Goal: Information Seeking & Learning: Learn about a topic

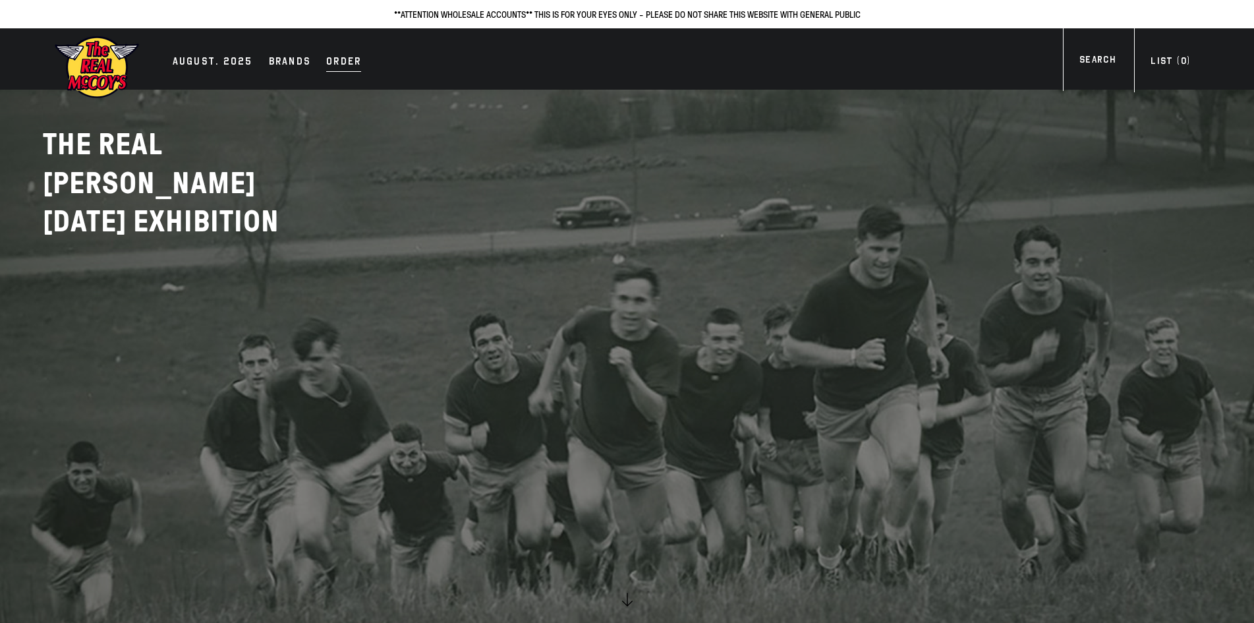
click at [337, 62] on div "Order" at bounding box center [343, 62] width 35 height 18
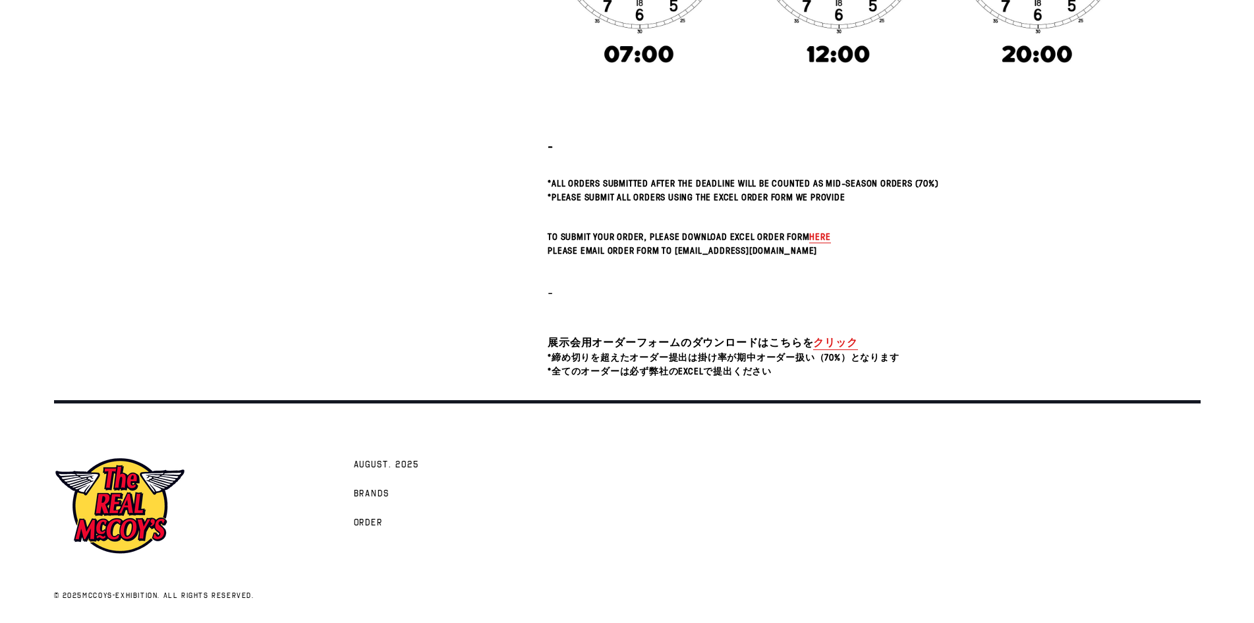
scroll to position [444, 0]
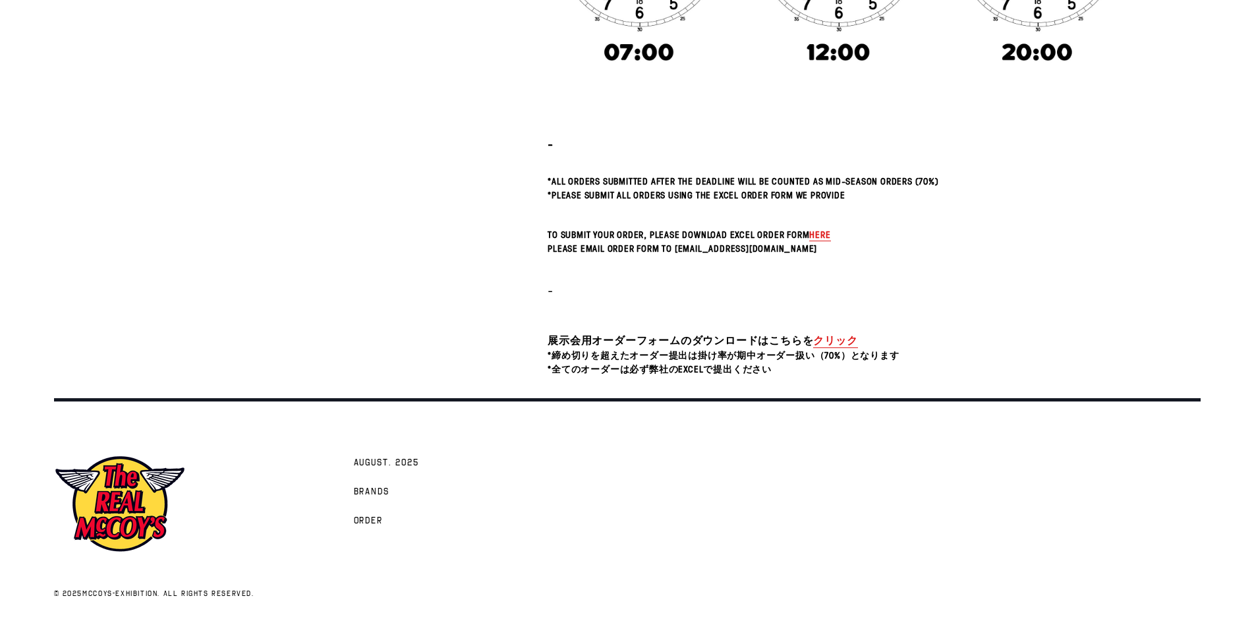
click at [846, 337] on link "クリック" at bounding box center [835, 340] width 44 height 15
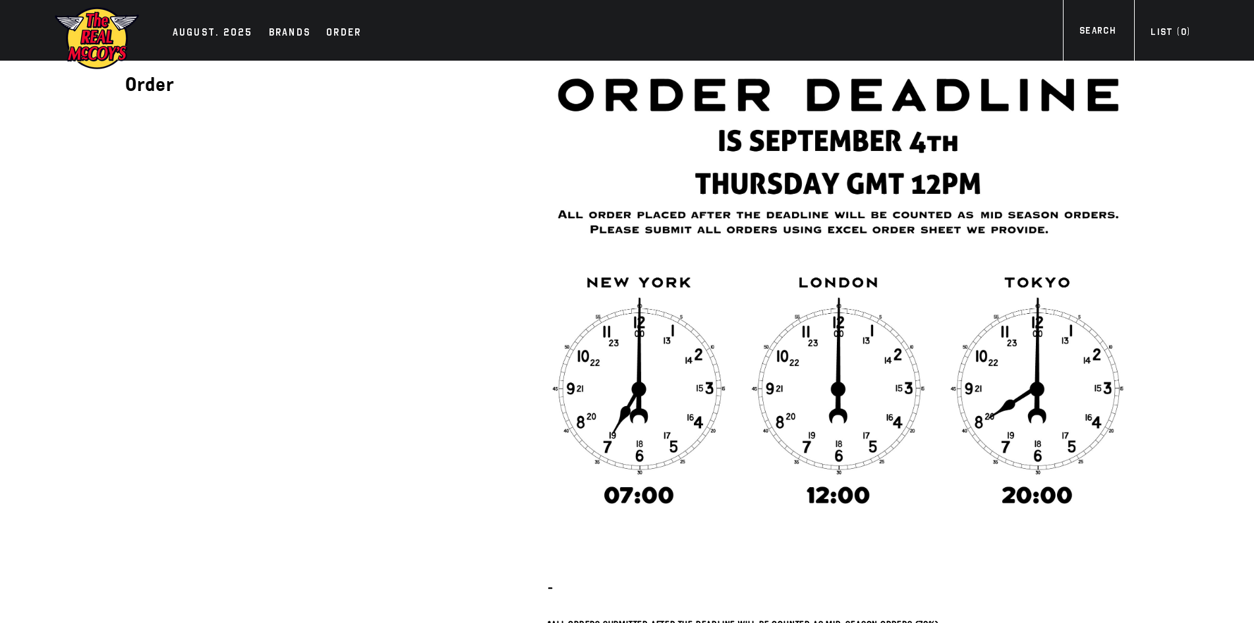
scroll to position [0, 0]
click at [210, 36] on div "AUGUST. 2025" at bounding box center [213, 34] width 80 height 18
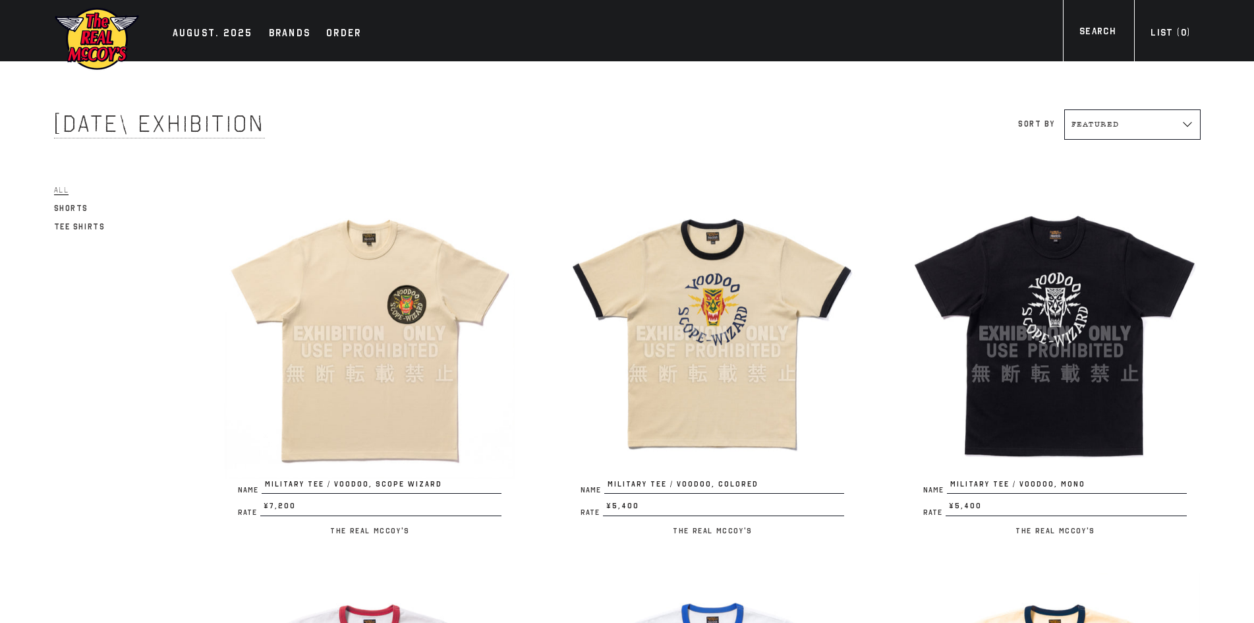
click at [1091, 324] on img at bounding box center [1055, 333] width 290 height 290
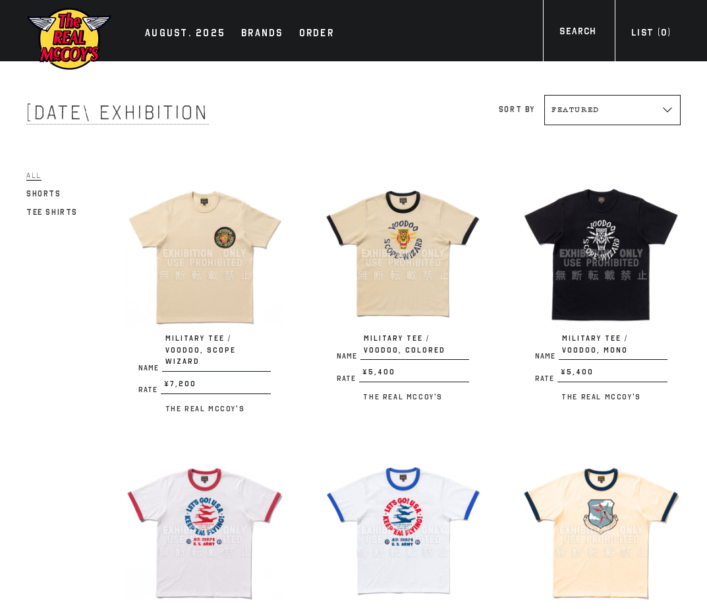
click at [612, 488] on img at bounding box center [601, 530] width 159 height 159
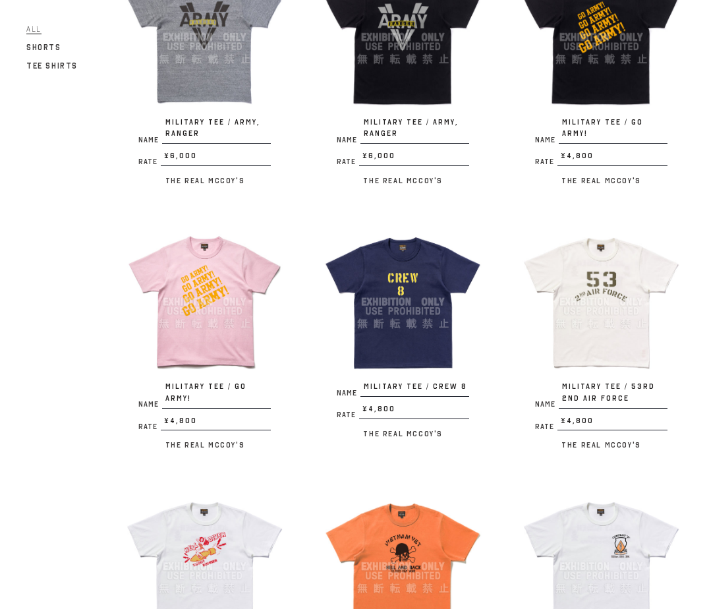
scroll to position [989, 0]
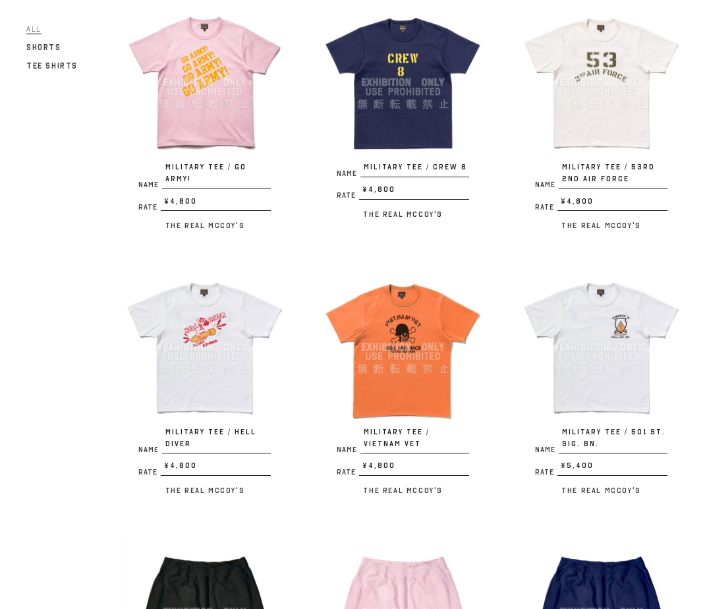
click at [567, 311] on img at bounding box center [601, 347] width 159 height 159
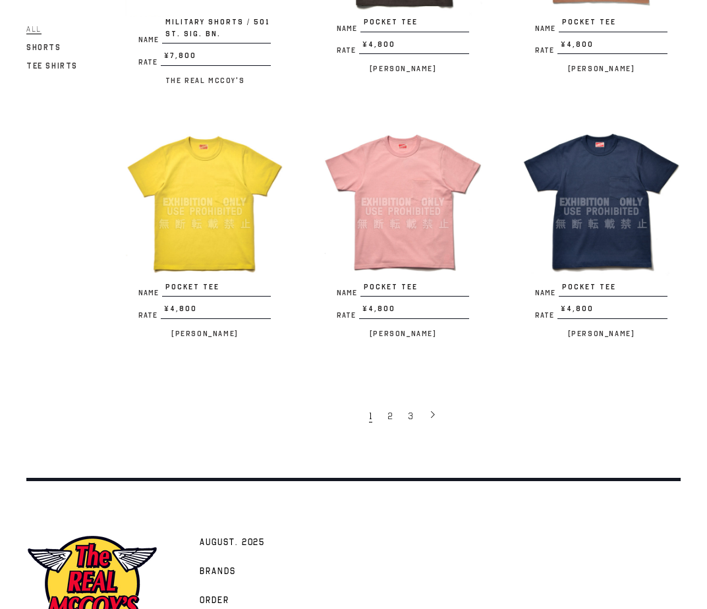
scroll to position [1977, 0]
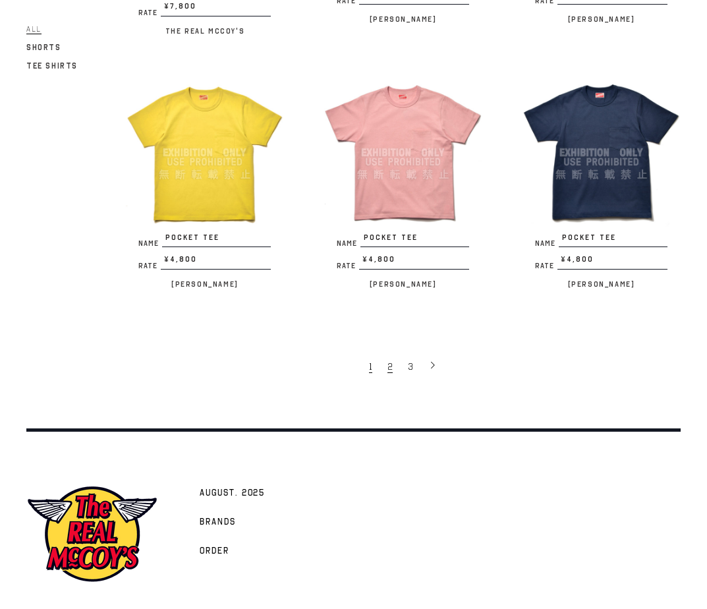
click at [390, 361] on span "2" at bounding box center [390, 367] width 5 height 13
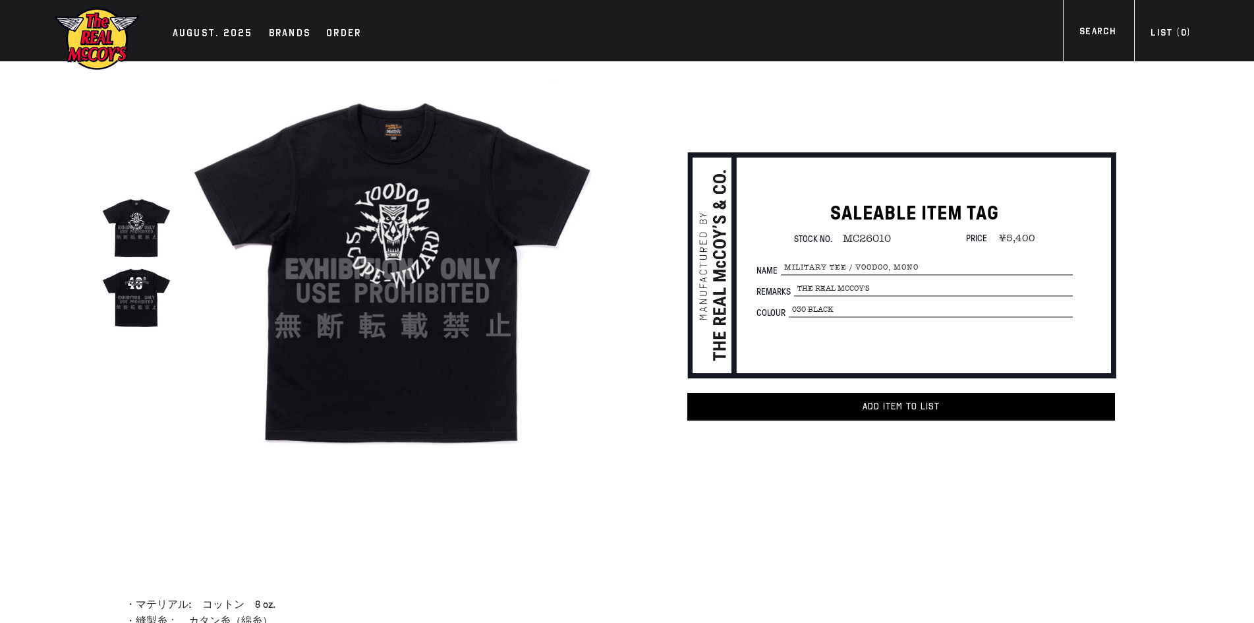
click at [142, 295] on img at bounding box center [136, 297] width 70 height 70
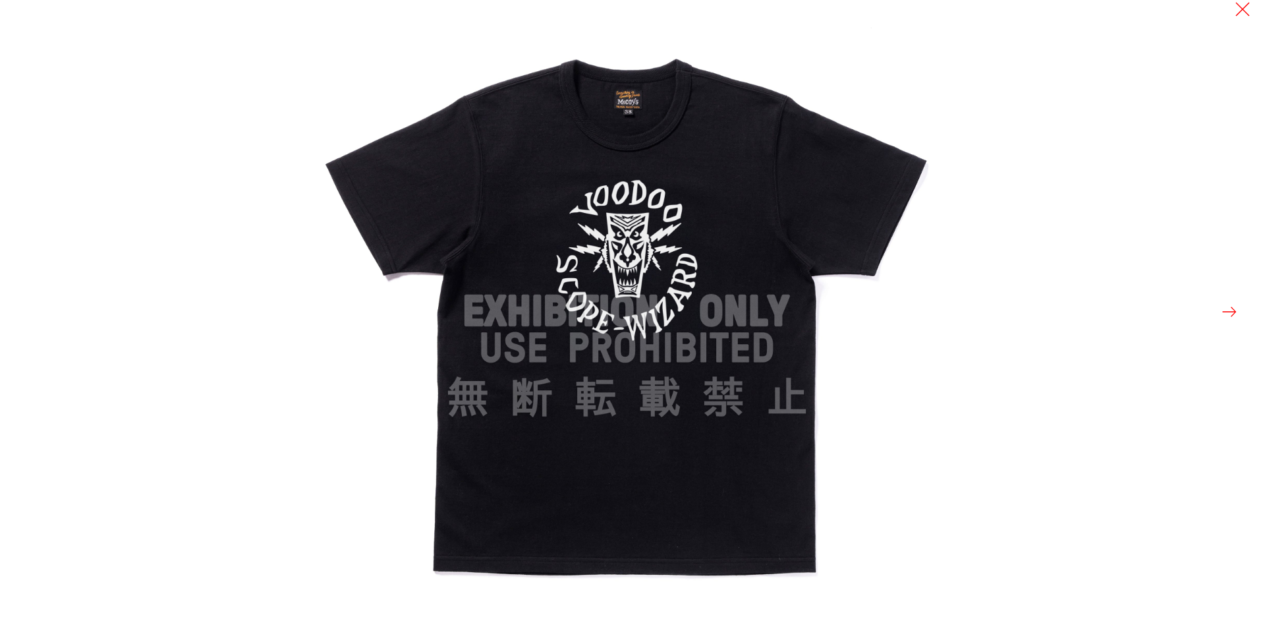
click at [1242, 312] on div at bounding box center [948, 311] width 1265 height 623
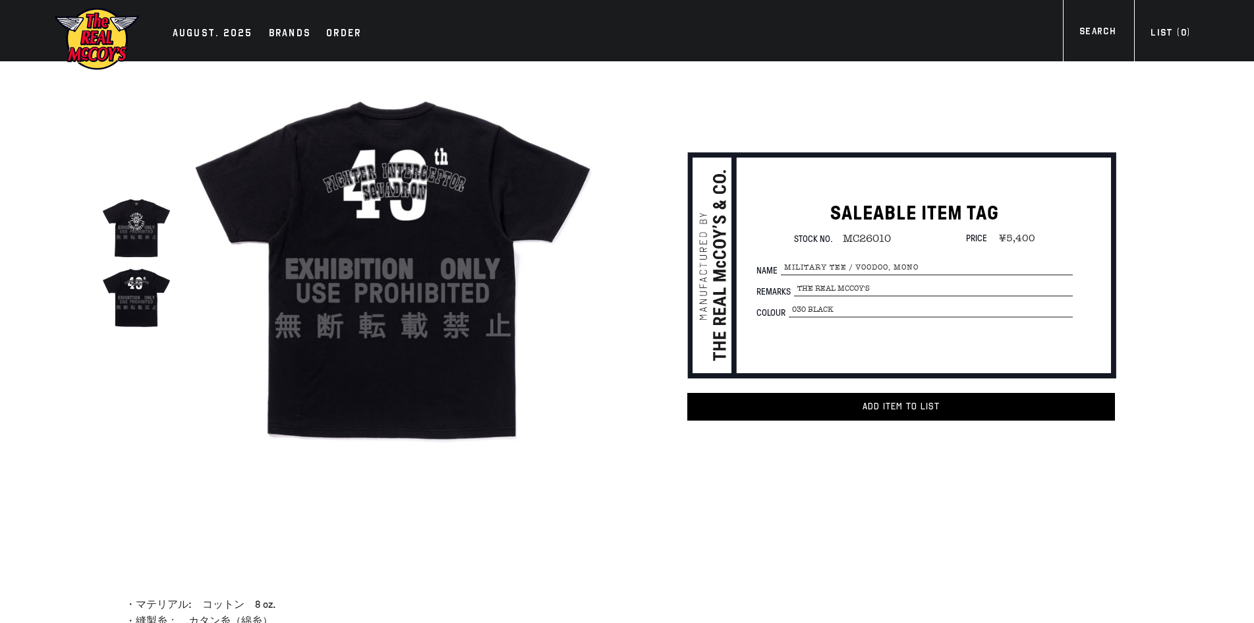
click at [125, 291] on img at bounding box center [136, 297] width 70 height 70
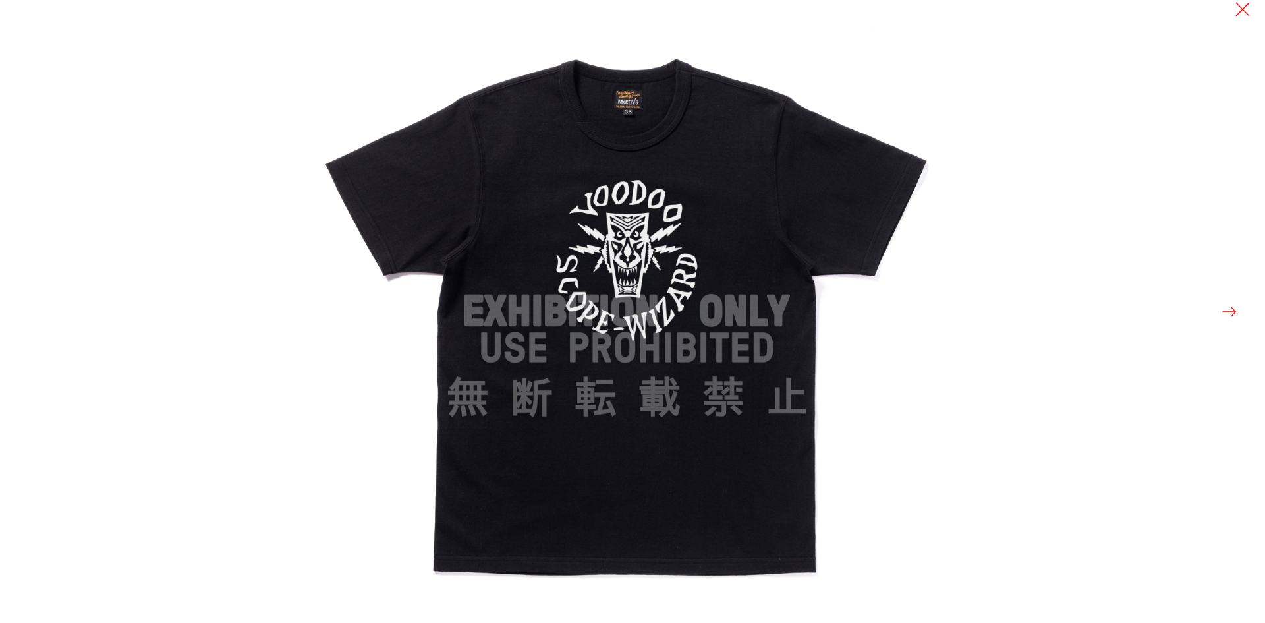
click at [1231, 309] on button at bounding box center [1230, 312] width 18 height 18
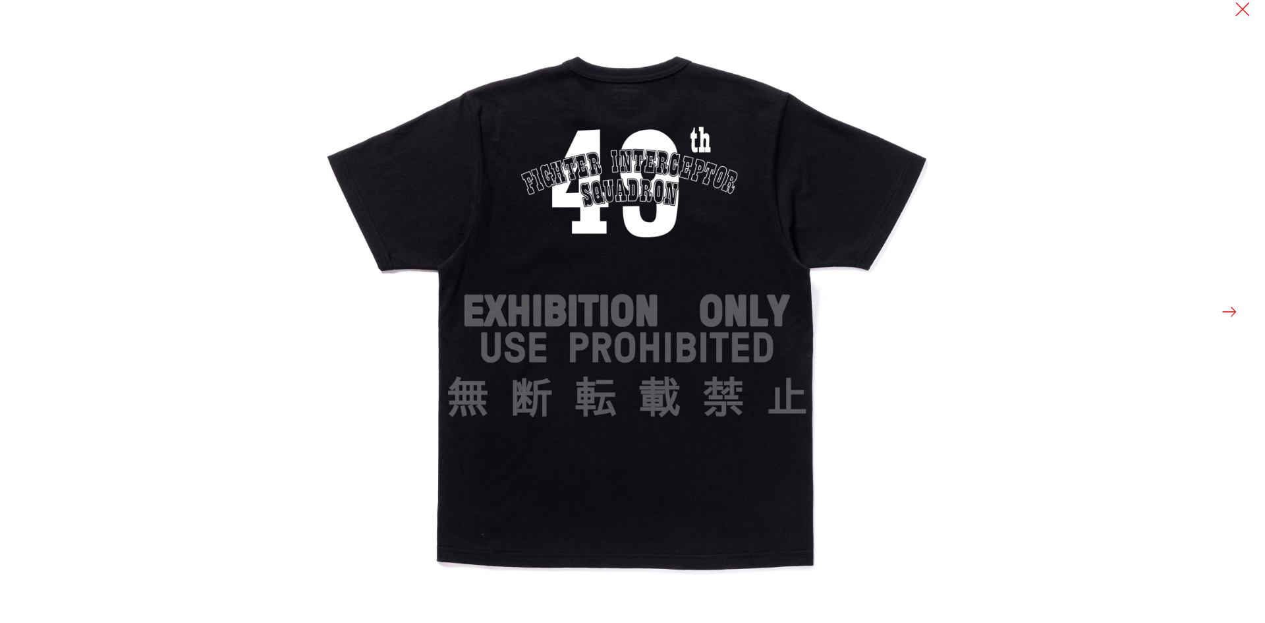
click at [1198, 201] on div at bounding box center [948, 311] width 1265 height 623
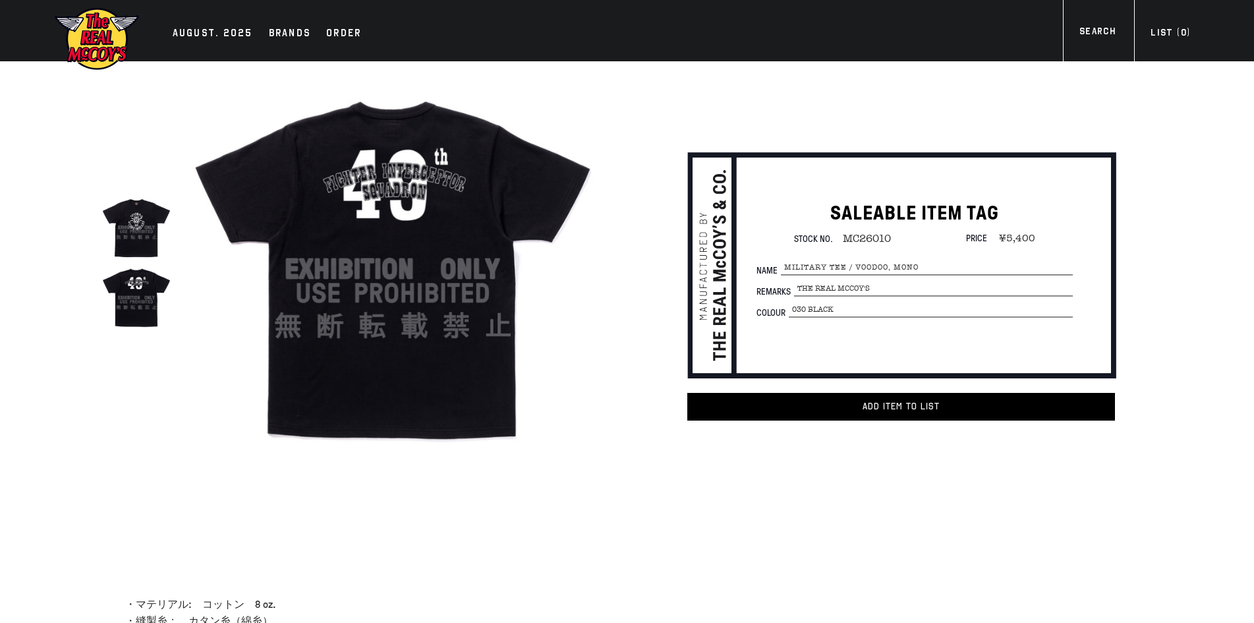
click at [126, 229] on img at bounding box center [136, 227] width 70 height 70
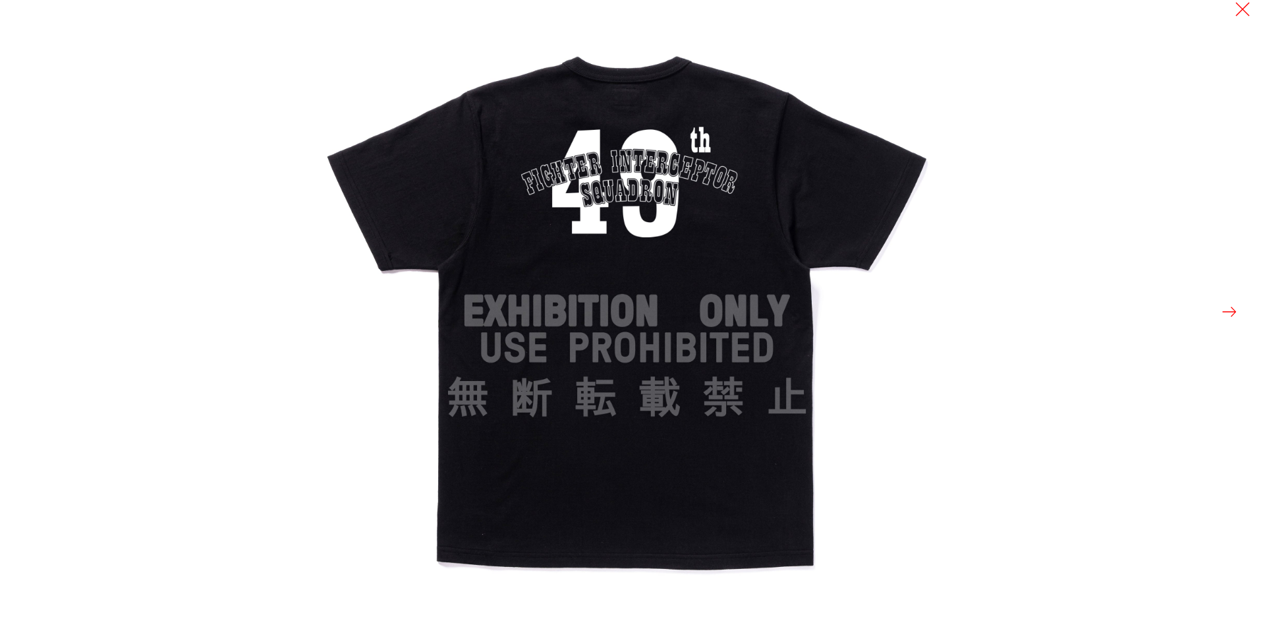
click at [1225, 310] on button at bounding box center [1230, 312] width 18 height 18
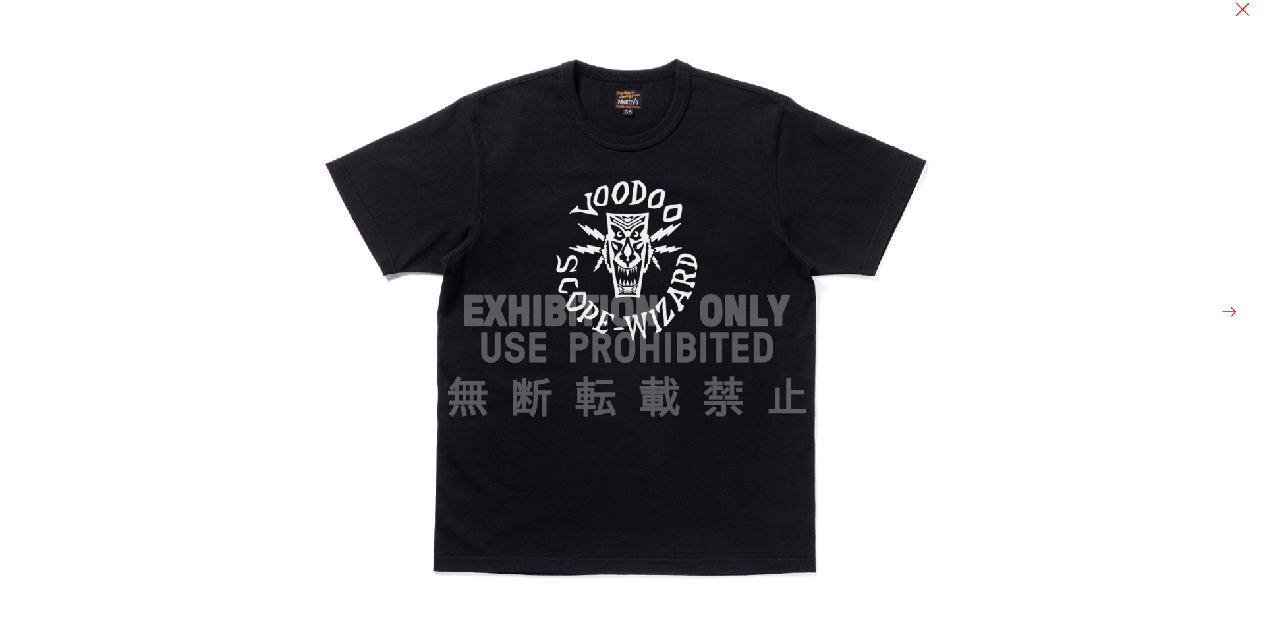
click at [1183, 212] on div at bounding box center [948, 311] width 1265 height 623
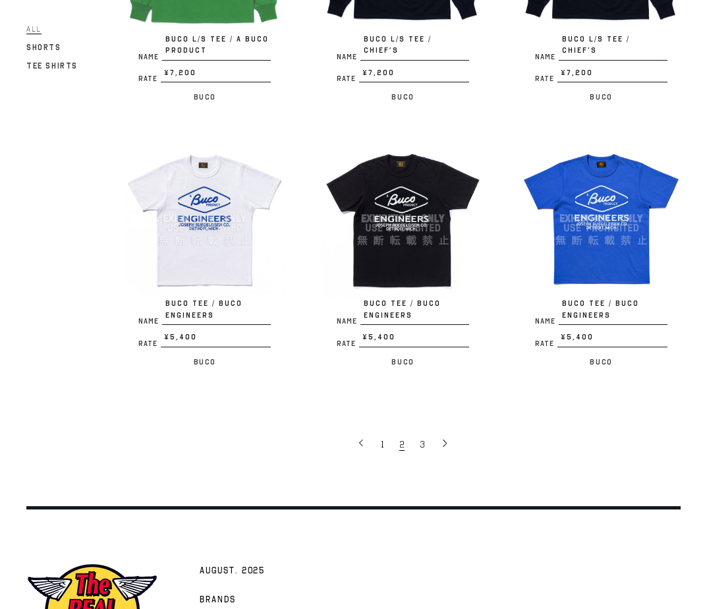
scroll to position [1977, 0]
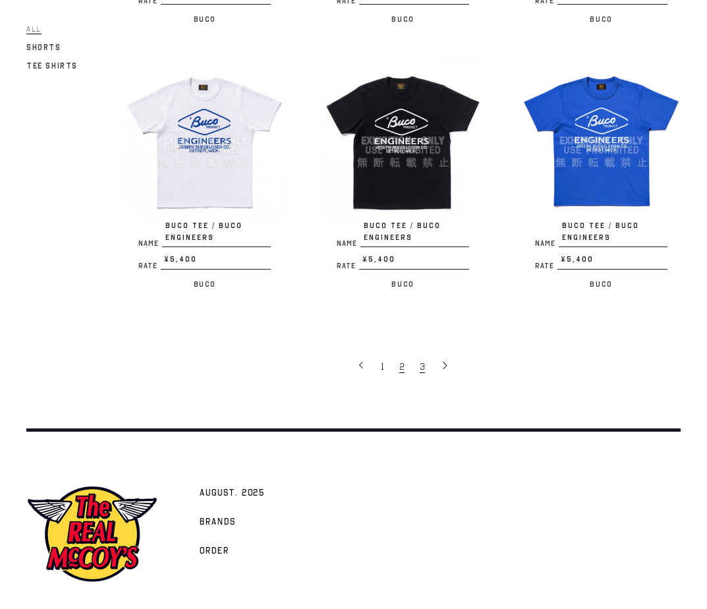
click at [428, 353] on link "3" at bounding box center [423, 366] width 20 height 26
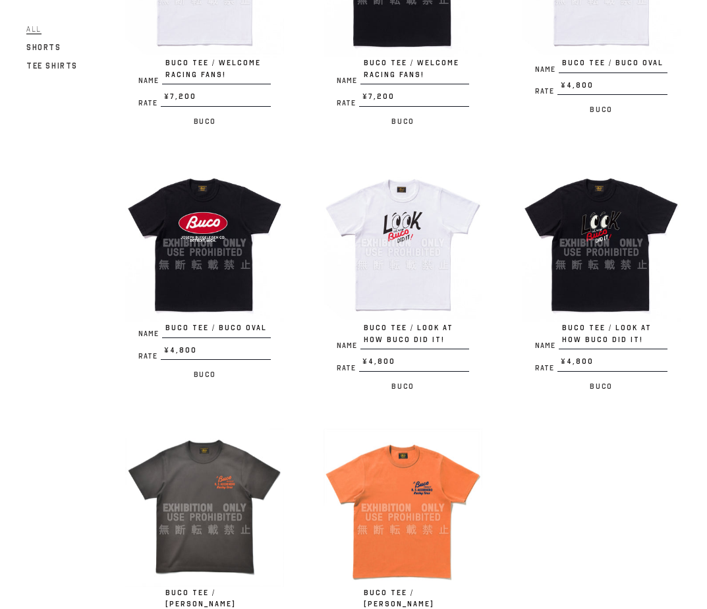
scroll to position [330, 0]
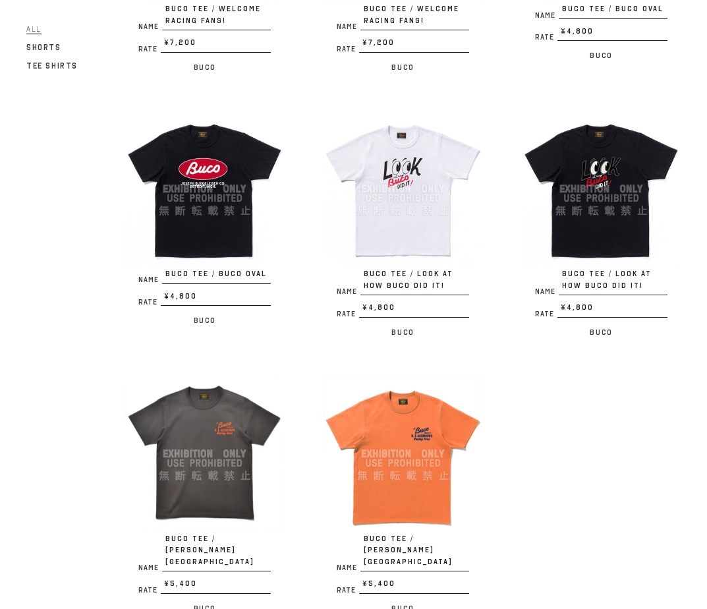
click at [405, 410] on img at bounding box center [403, 453] width 159 height 159
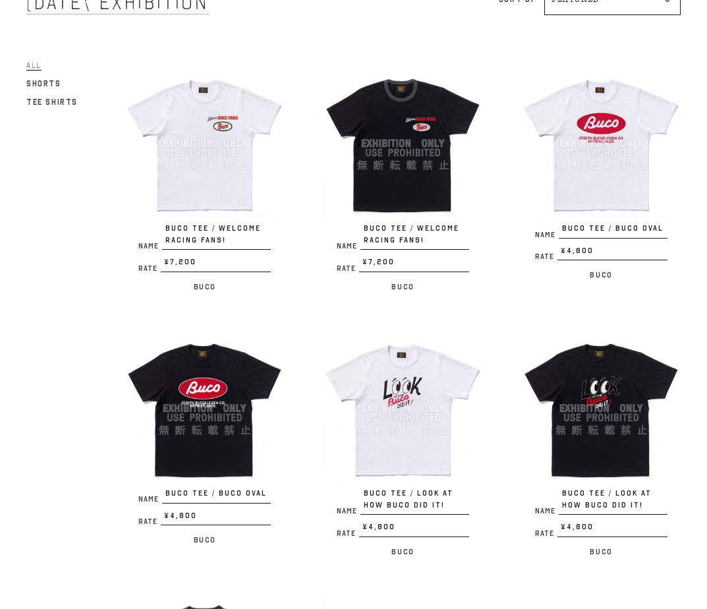
scroll to position [0, 0]
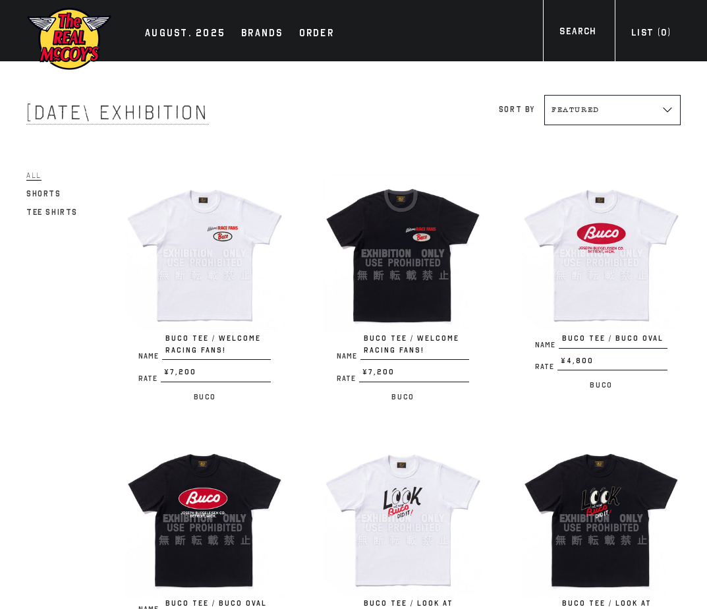
click at [424, 233] on img at bounding box center [403, 253] width 159 height 159
click at [82, 457] on div "Filter All Shorts Tee Shirts Name BUCO TEE / WELCOME RACING FANS! Rate ¥7,200 /…" at bounding box center [334, 603] width 694 height 914
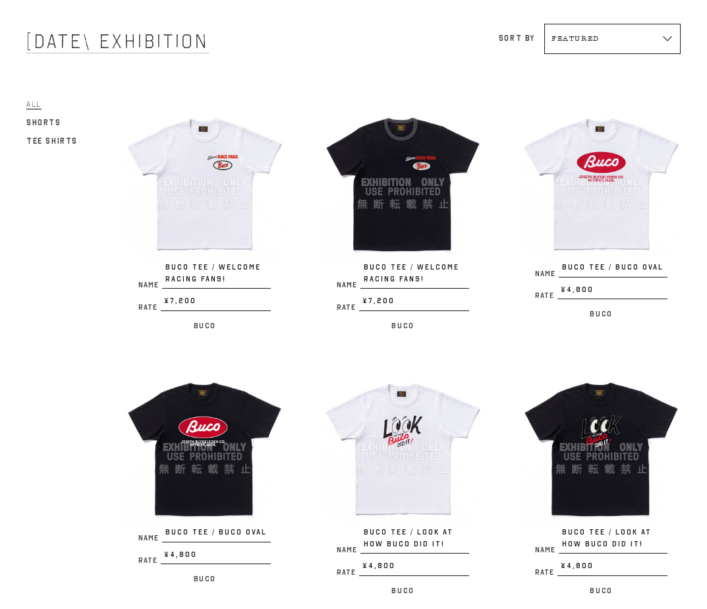
scroll to position [110, 0]
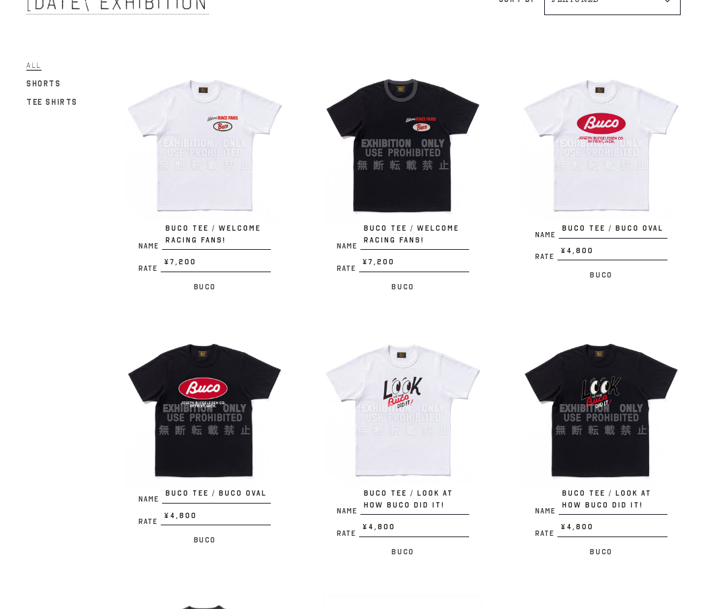
click at [71, 466] on div "Filter All Shorts Tee Shirts Name BUCO TEE / WELCOME RACING FANS! Rate ¥7,200 /…" at bounding box center [334, 493] width 694 height 914
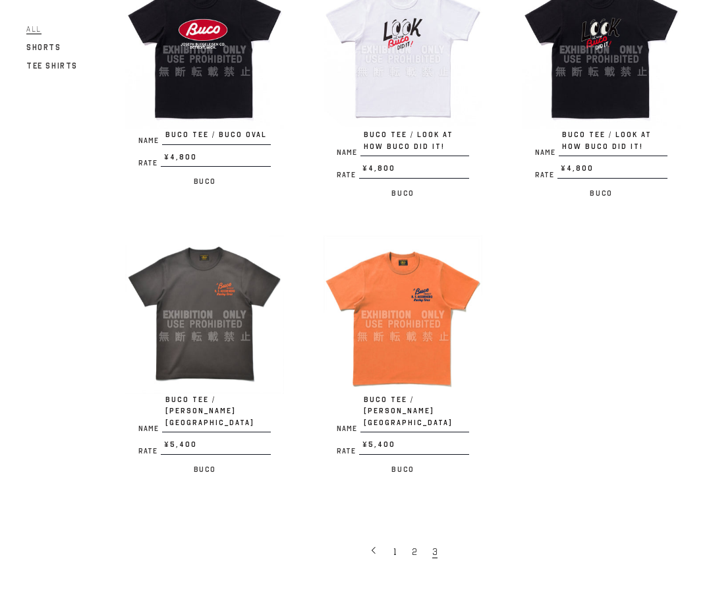
scroll to position [659, 0]
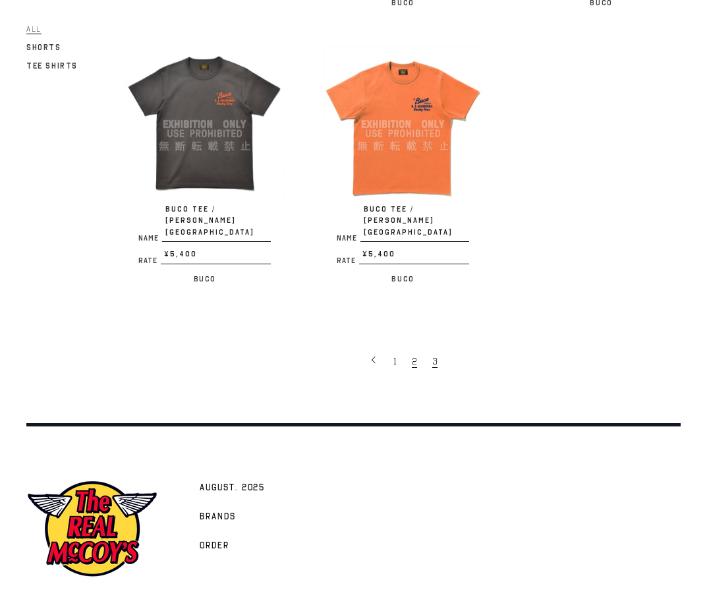
click at [417, 355] on span "2" at bounding box center [414, 361] width 5 height 13
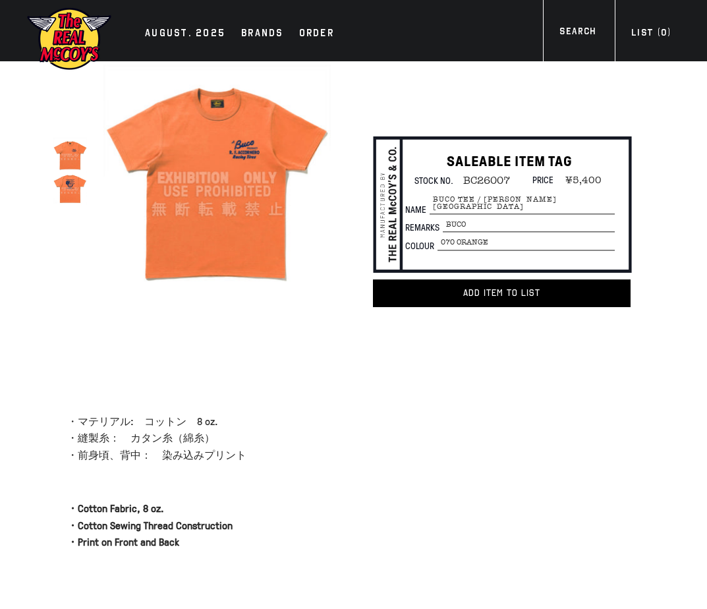
click at [81, 198] on img at bounding box center [70, 188] width 34 height 34
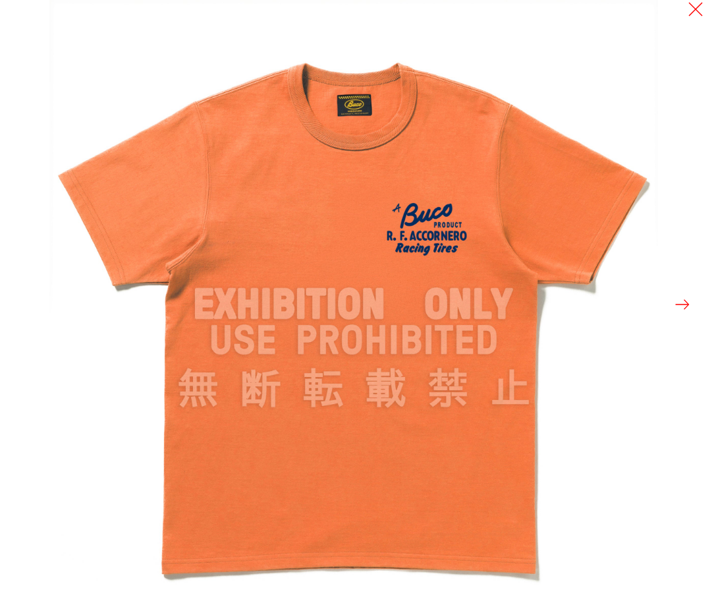
click at [681, 299] on button at bounding box center [683, 304] width 18 height 18
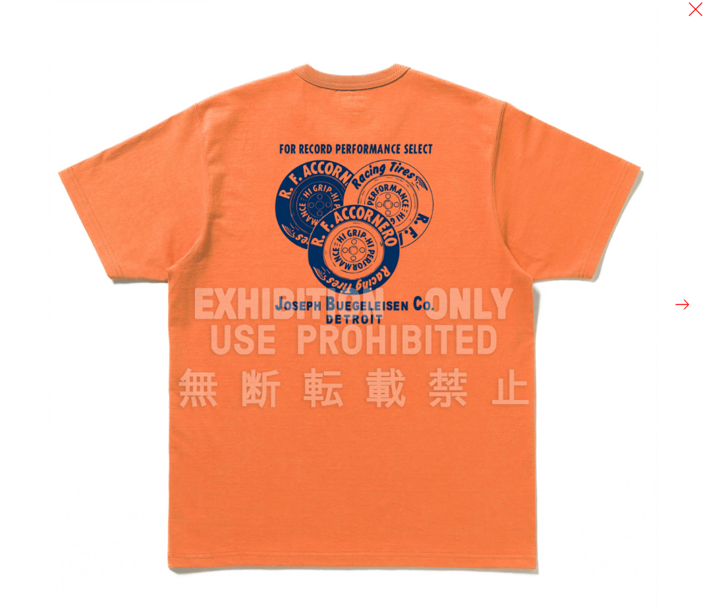
click at [693, 161] on div at bounding box center [408, 304] width 718 height 609
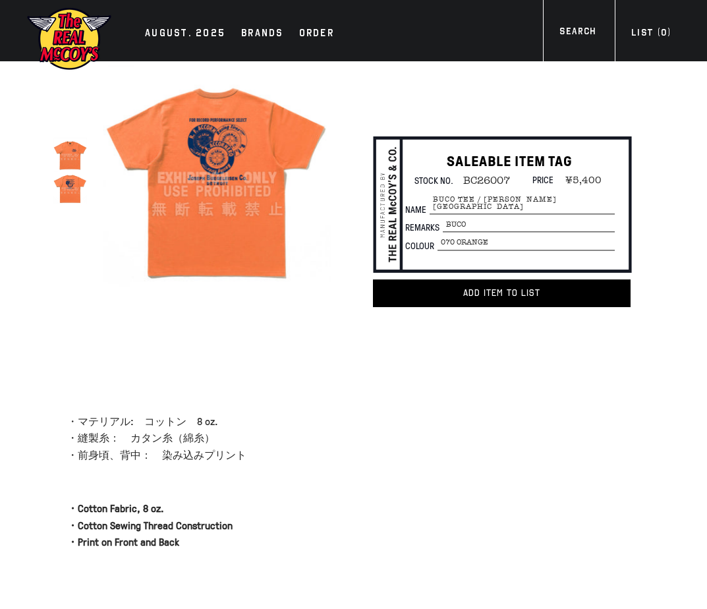
click at [284, 349] on div "true SALEABLE ITEM TAG Stock No. BC26007 Price ¥5,400 per" at bounding box center [333, 210] width 639 height 299
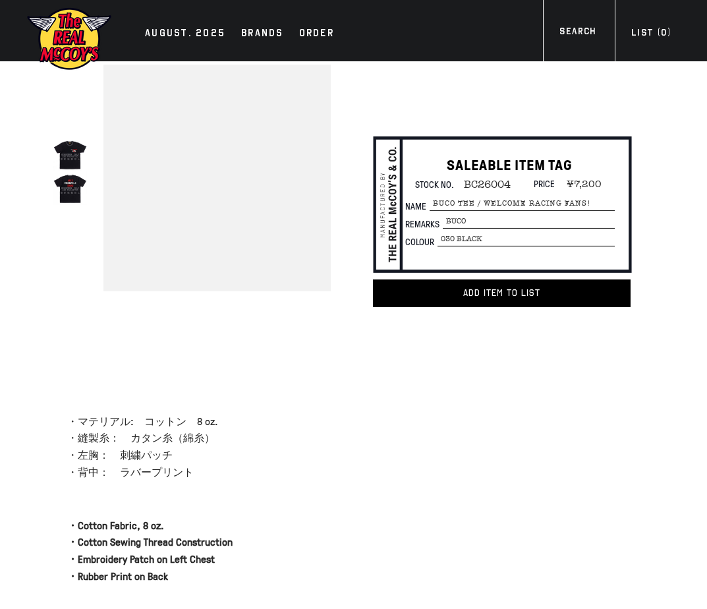
click at [73, 192] on img at bounding box center [70, 188] width 34 height 34
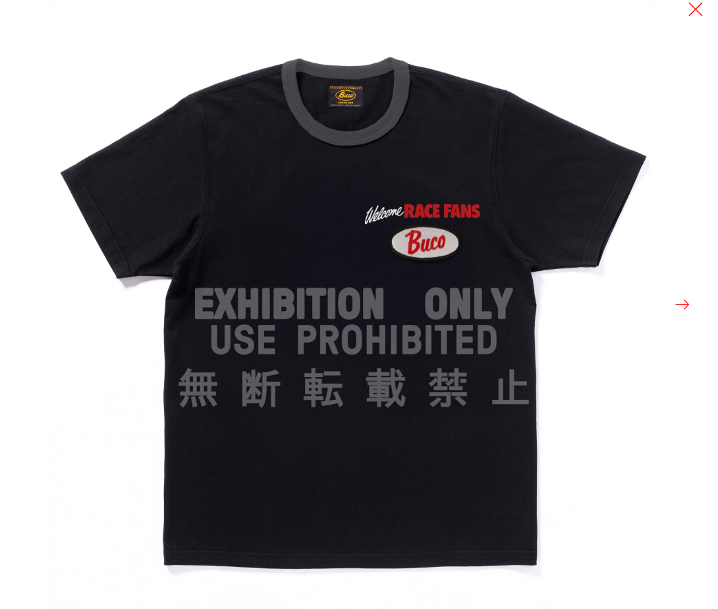
click at [679, 301] on button at bounding box center [683, 304] width 18 height 18
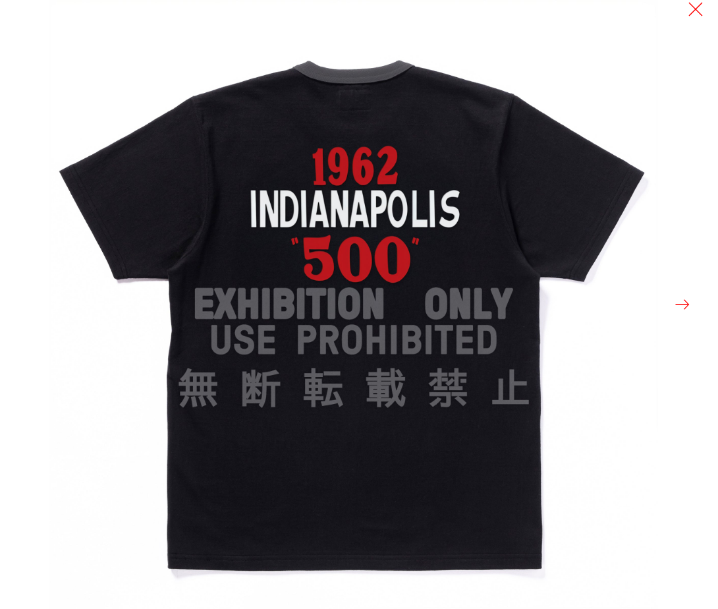
click at [685, 301] on button at bounding box center [683, 304] width 18 height 18
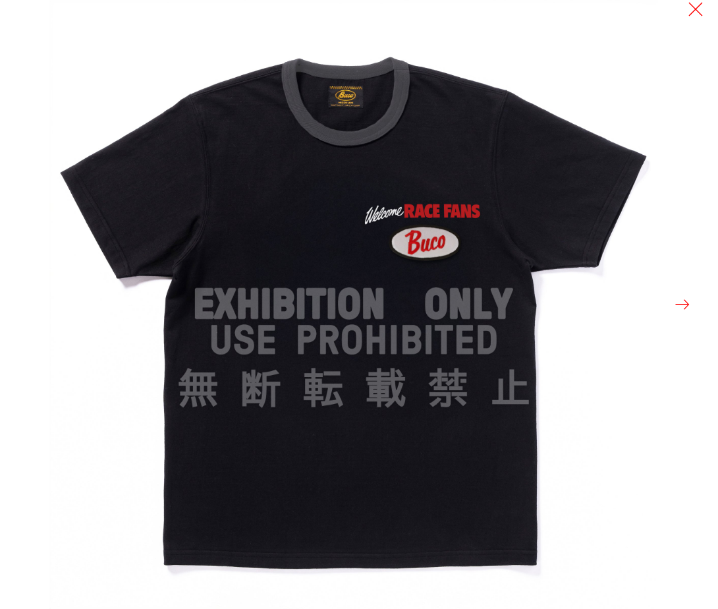
click at [685, 301] on button at bounding box center [683, 304] width 18 height 18
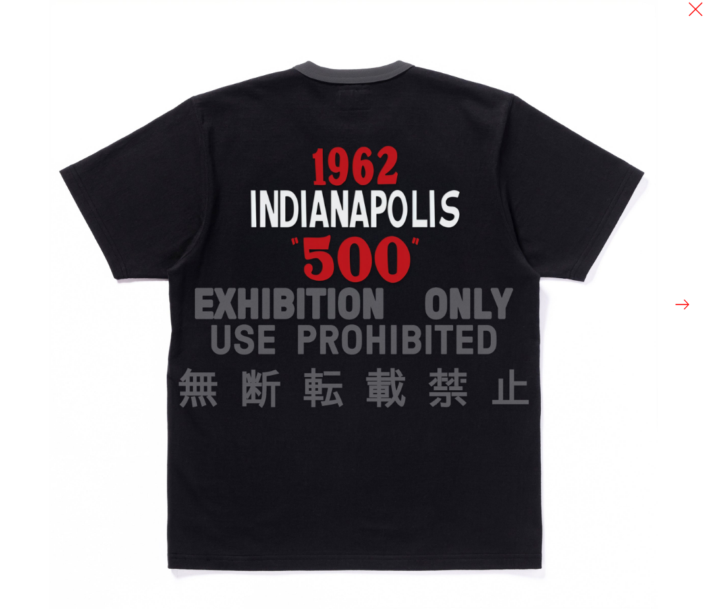
click at [685, 301] on button at bounding box center [683, 304] width 18 height 18
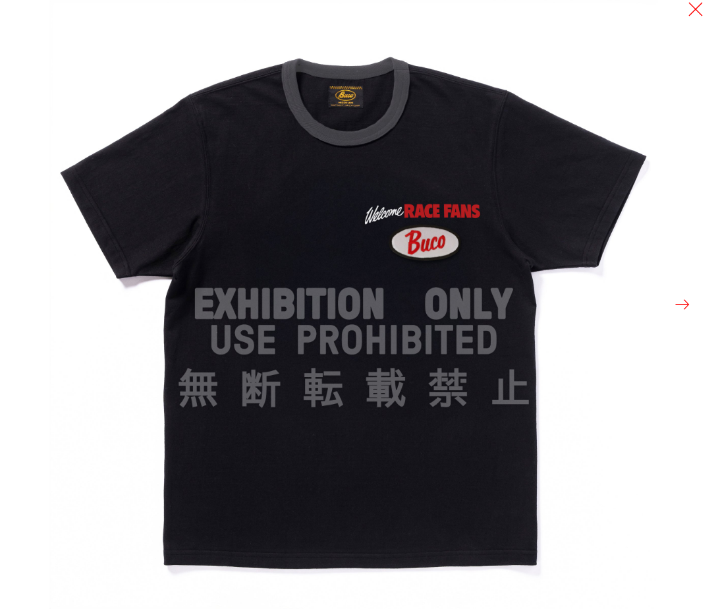
click at [677, 100] on div at bounding box center [408, 304] width 718 height 609
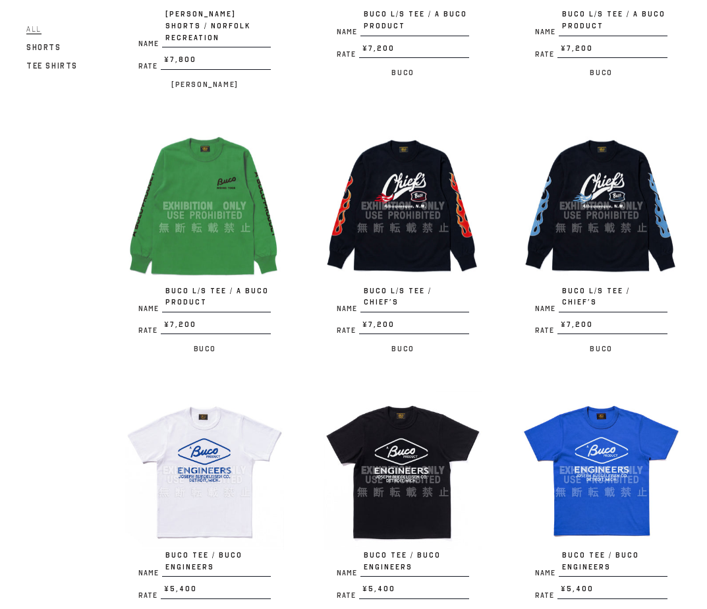
scroll to position [1867, 0]
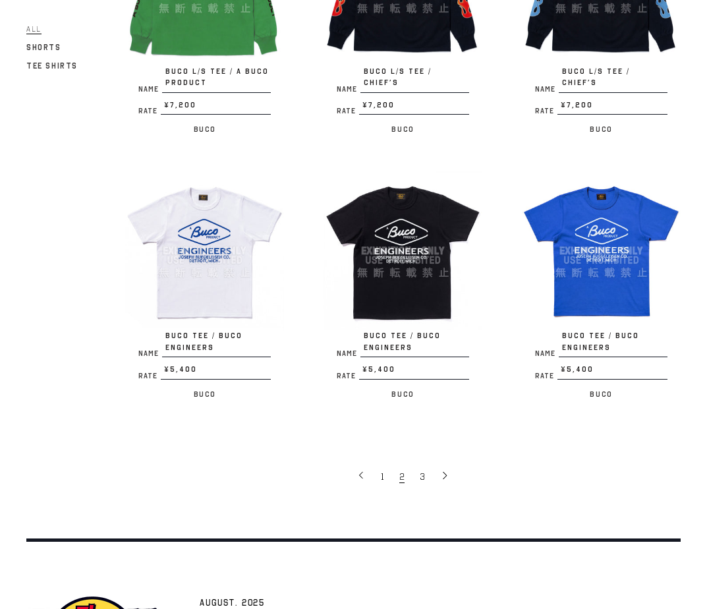
click at [233, 448] on div "1 2 3" at bounding box center [403, 449] width 556 height 69
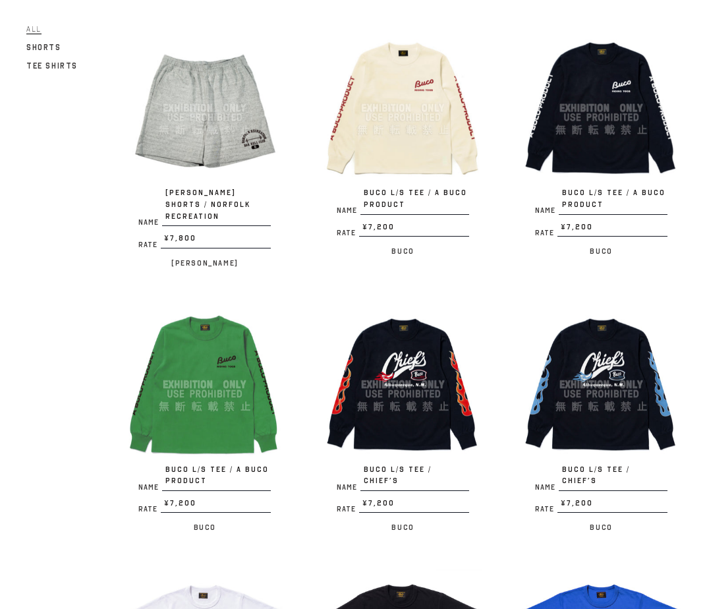
scroll to position [1428, 0]
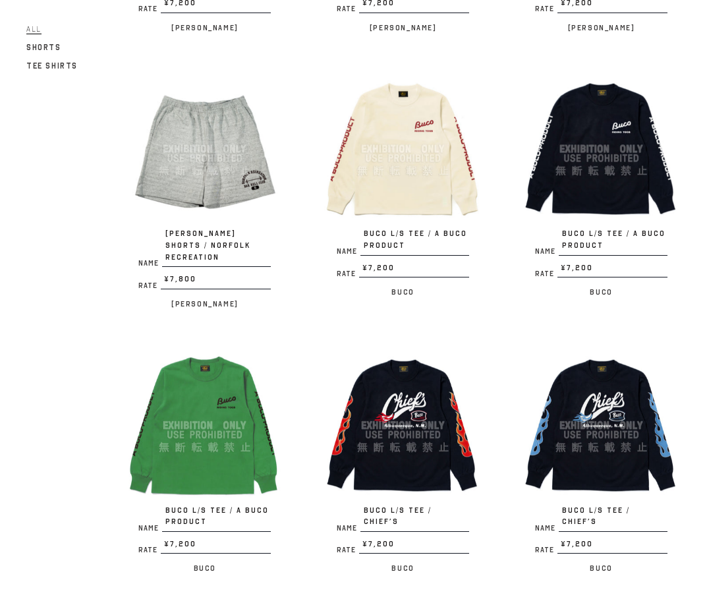
click at [411, 362] on img at bounding box center [403, 425] width 159 height 159
click at [415, 193] on img at bounding box center [403, 149] width 159 height 159
click at [92, 347] on div "Name [PERSON_NAME] L/S TEE / A BUCO PRODUCT Rate ¥7,200 / Buco" at bounding box center [185, 468] width 198 height 244
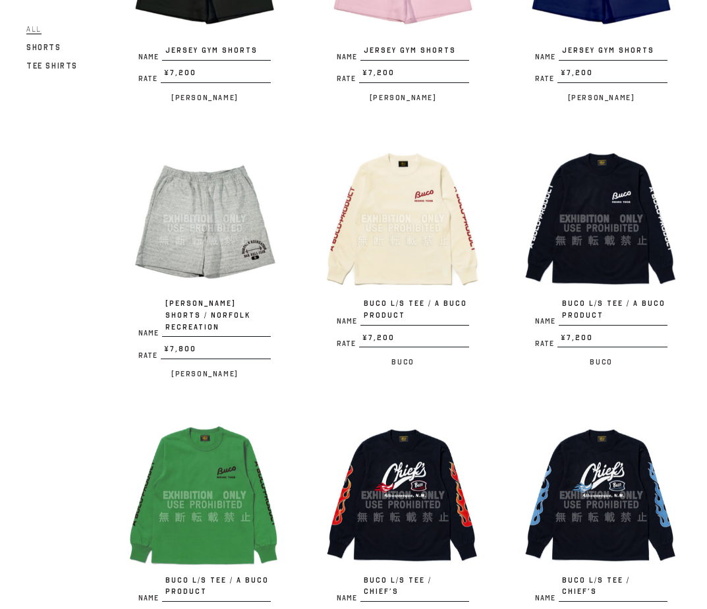
scroll to position [1318, 0]
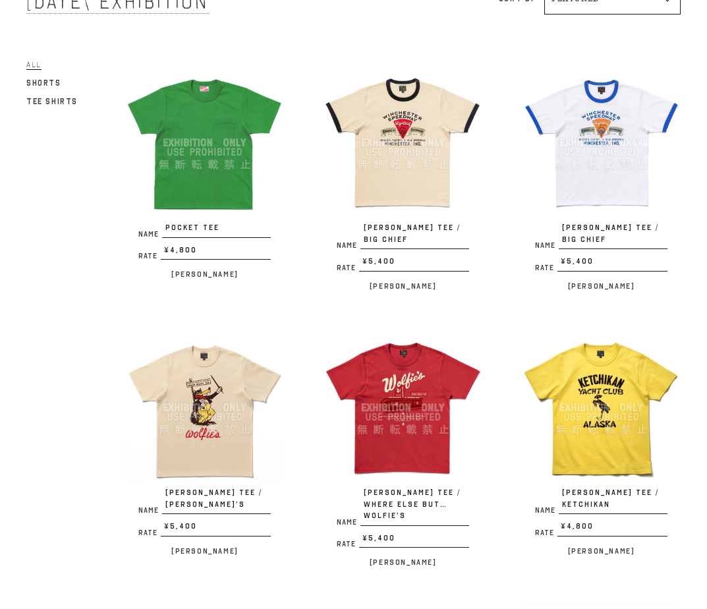
scroll to position [110, 0]
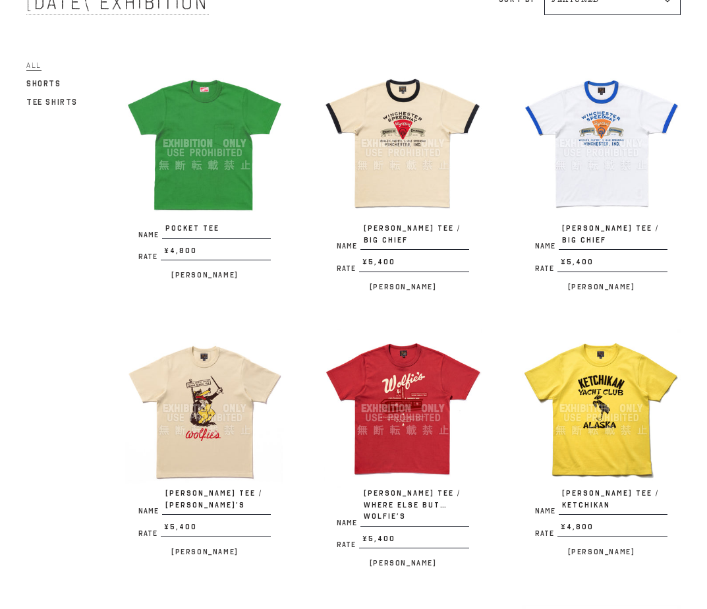
click at [407, 380] on img at bounding box center [403, 408] width 159 height 159
click at [101, 411] on div "Name JOE MCCOY TEE / WOLFIE’S Rate ¥5,400 / Joe McCoy" at bounding box center [185, 451] width 198 height 244
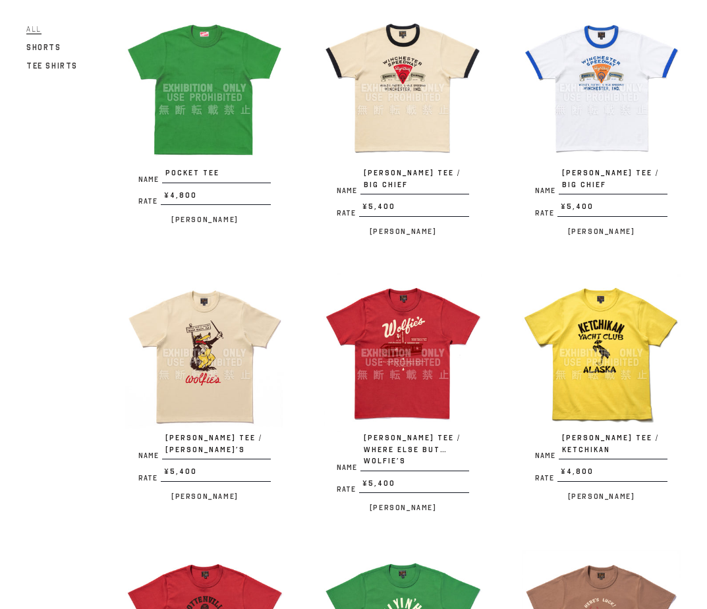
scroll to position [219, 0]
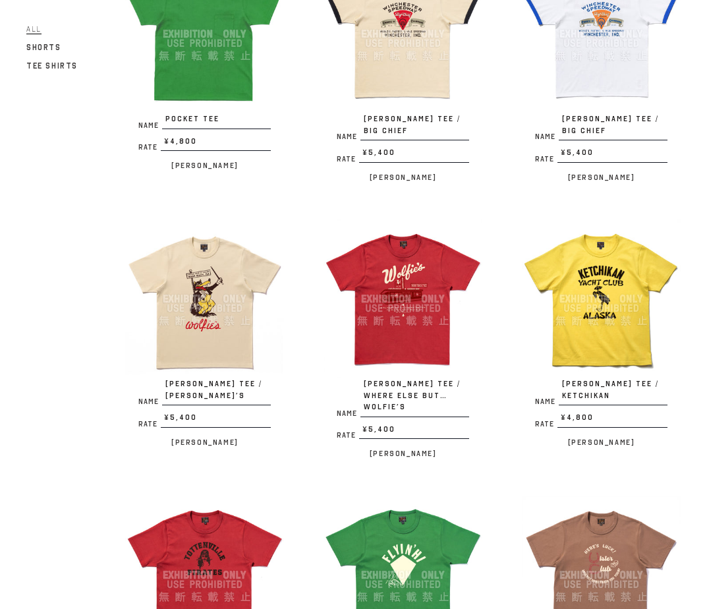
click at [202, 337] on img at bounding box center [204, 298] width 159 height 159
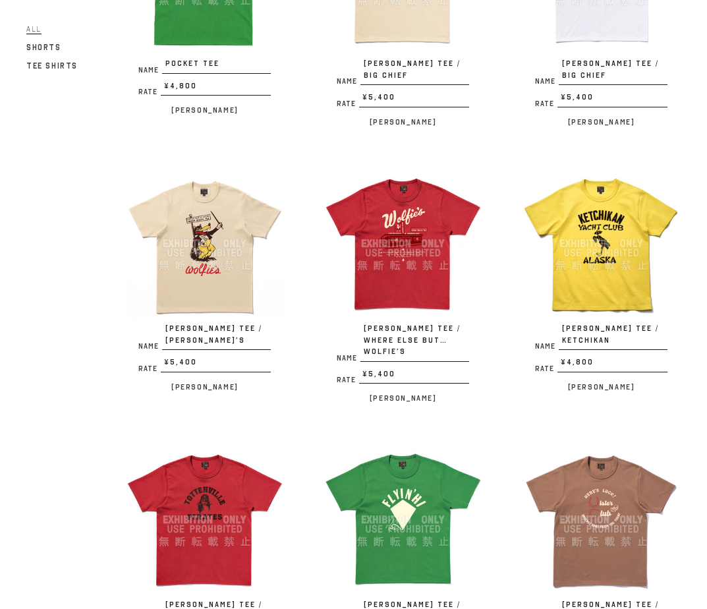
scroll to position [330, 0]
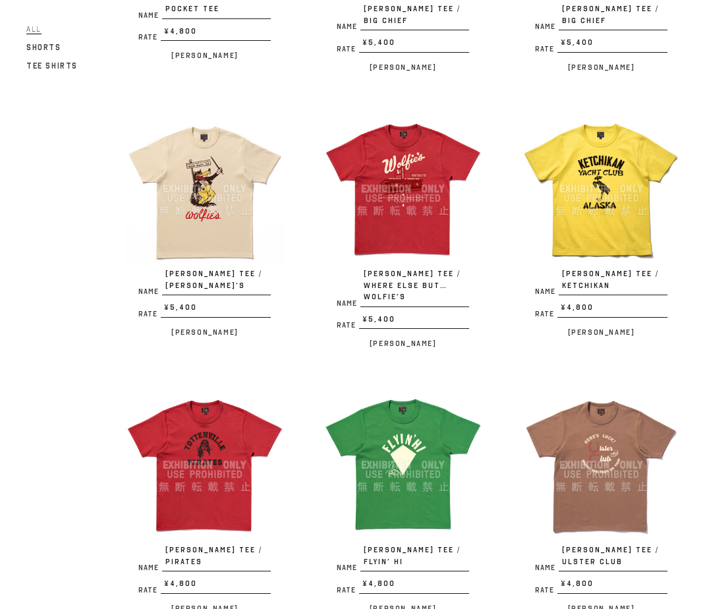
click at [102, 349] on div "Name JOE MCCOY TEE / WOLFIE’S Rate ¥5,400 / Joe McCoy" at bounding box center [185, 231] width 198 height 244
click at [173, 417] on img at bounding box center [204, 465] width 159 height 159
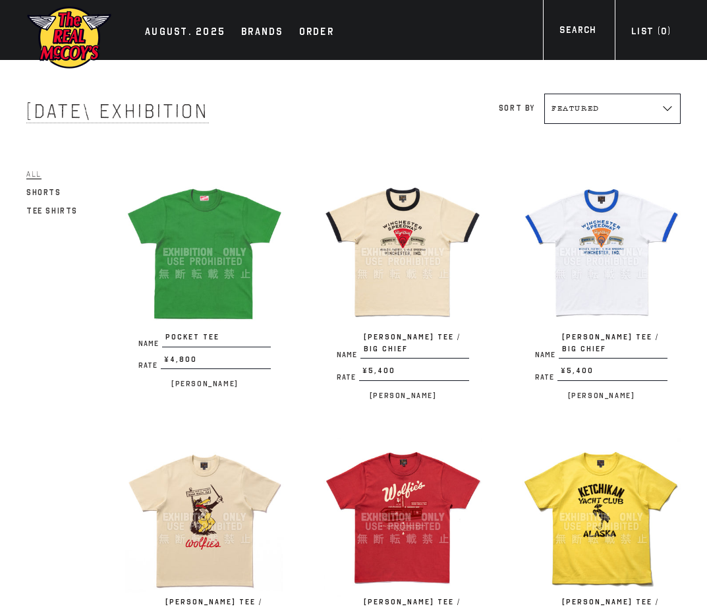
scroll to position [0, 0]
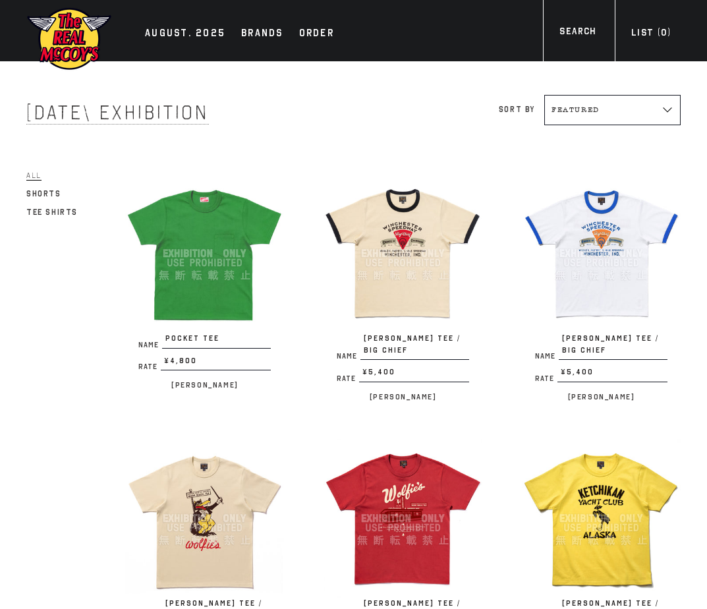
click at [432, 225] on img at bounding box center [403, 253] width 159 height 159
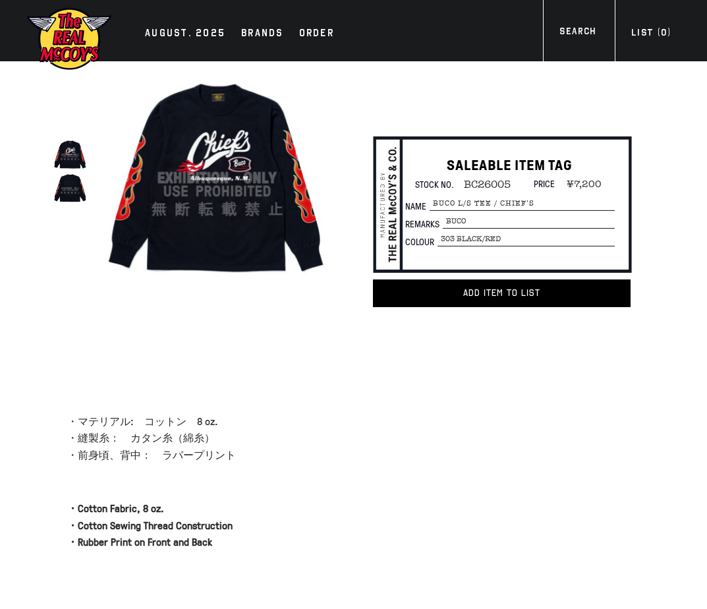
click at [66, 189] on img at bounding box center [70, 188] width 34 height 34
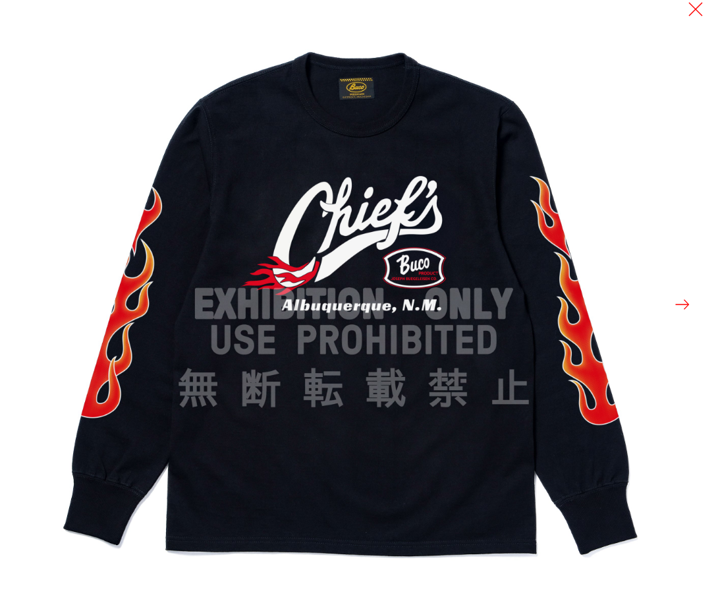
click at [686, 304] on button at bounding box center [683, 304] width 18 height 18
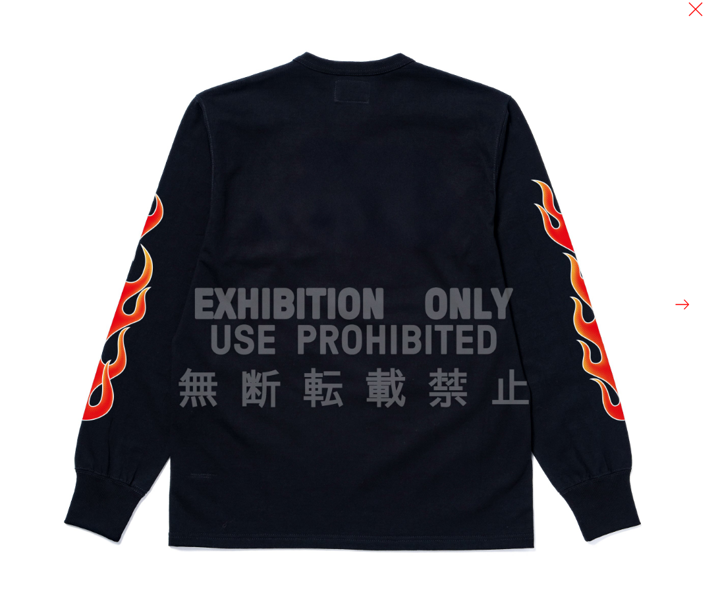
click at [666, 219] on div at bounding box center [408, 304] width 718 height 609
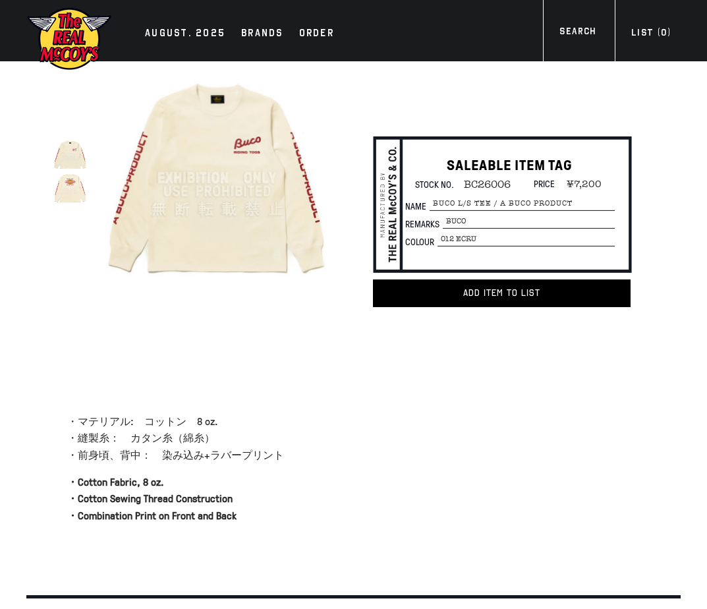
click at [61, 185] on img at bounding box center [70, 188] width 34 height 34
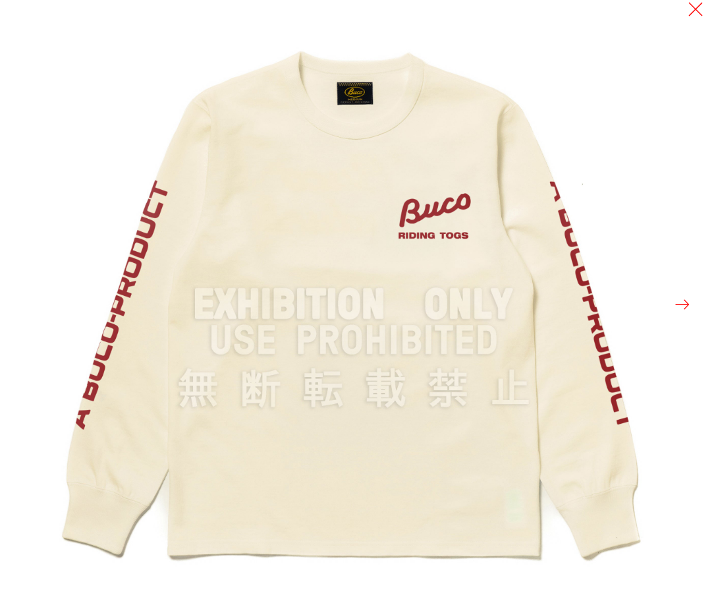
click at [678, 303] on button at bounding box center [683, 304] width 18 height 18
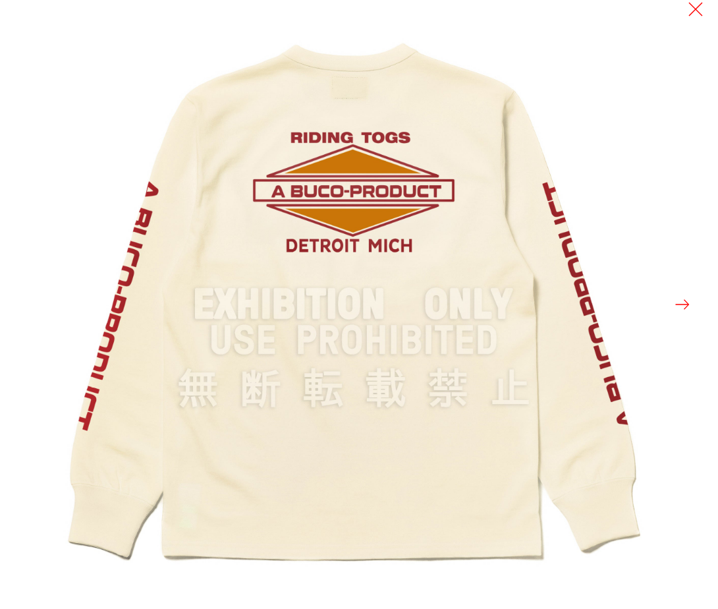
click at [666, 187] on div at bounding box center [408, 304] width 718 height 609
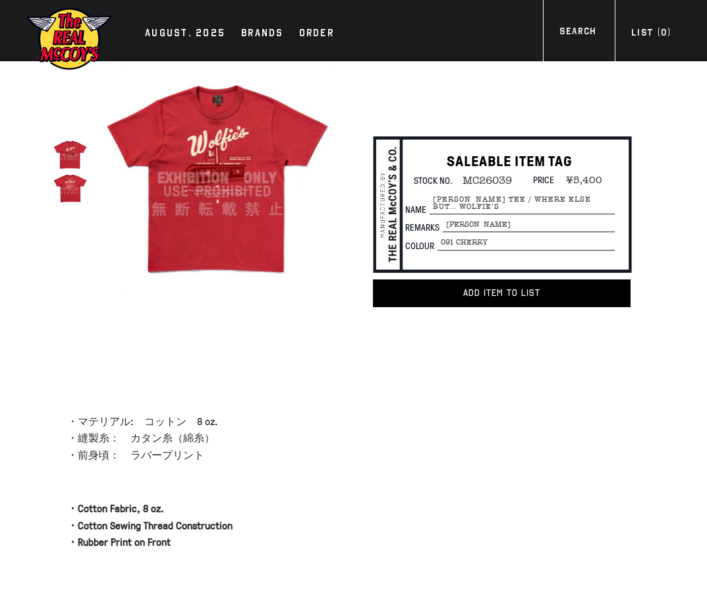
click at [67, 187] on img at bounding box center [70, 188] width 34 height 34
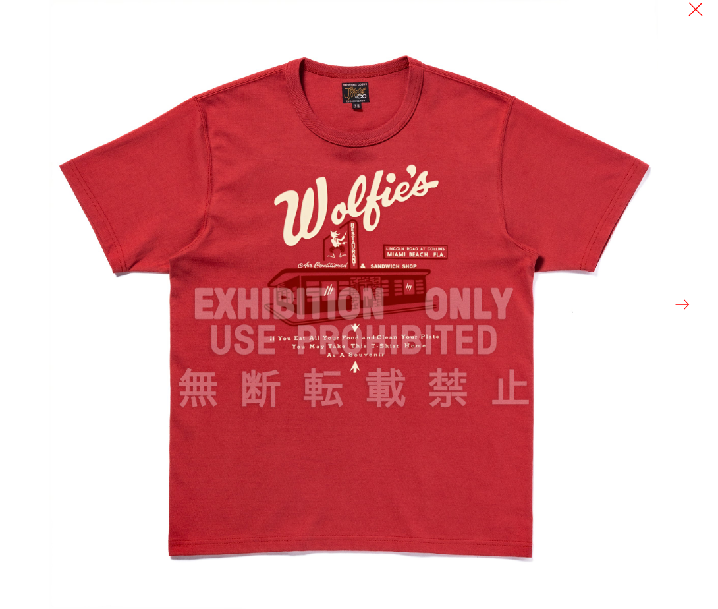
click at [685, 304] on button at bounding box center [683, 304] width 18 height 18
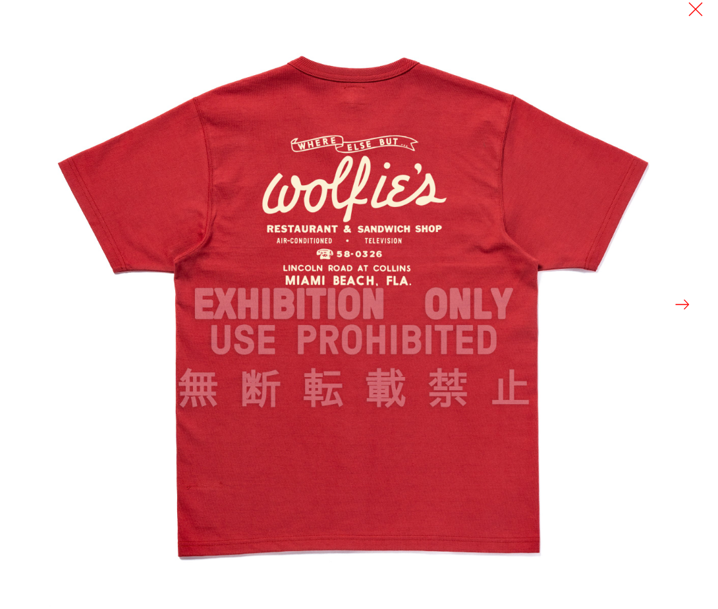
click at [673, 171] on div at bounding box center [408, 304] width 718 height 609
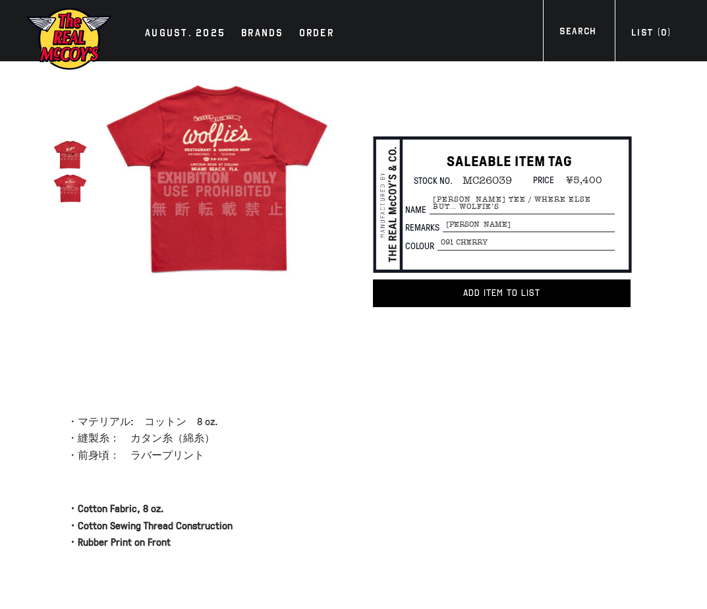
drag, startPoint x: 194, startPoint y: 418, endPoint x: 202, endPoint y: 409, distance: 11.2
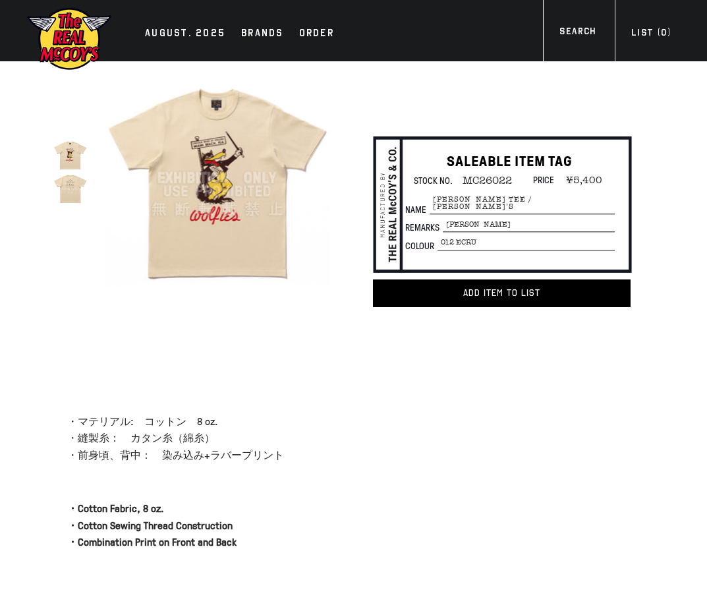
click at [80, 196] on img at bounding box center [70, 188] width 34 height 34
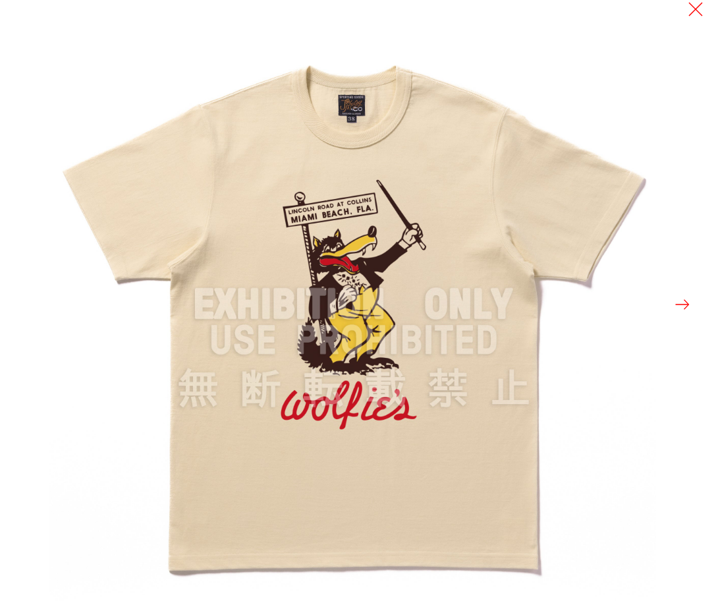
click at [679, 306] on button at bounding box center [683, 304] width 18 height 18
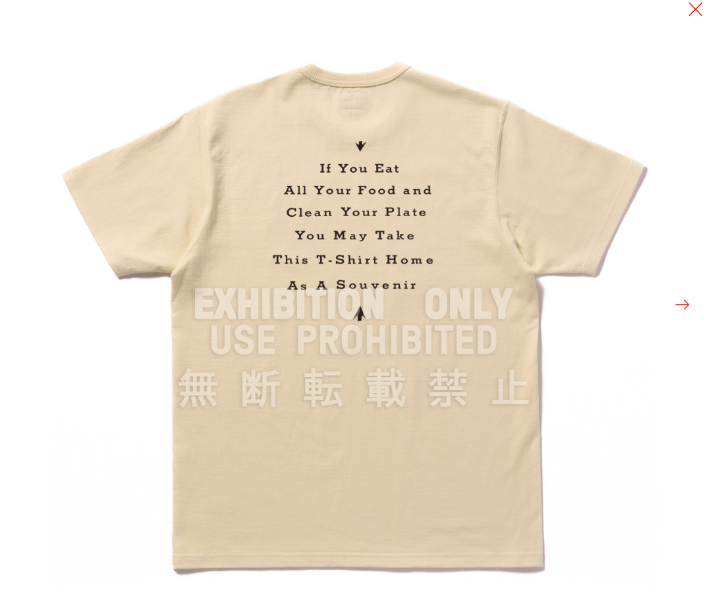
click at [629, 98] on img at bounding box center [353, 304] width 609 height 609
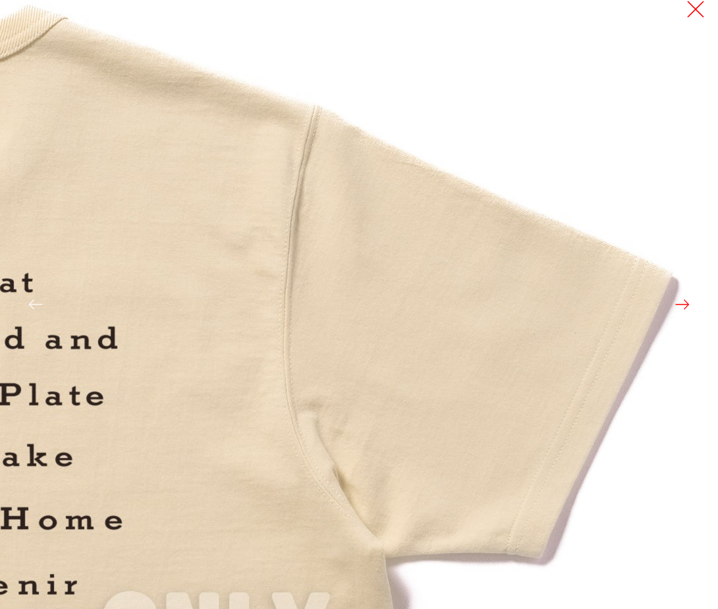
click at [692, 10] on button at bounding box center [696, 9] width 18 height 18
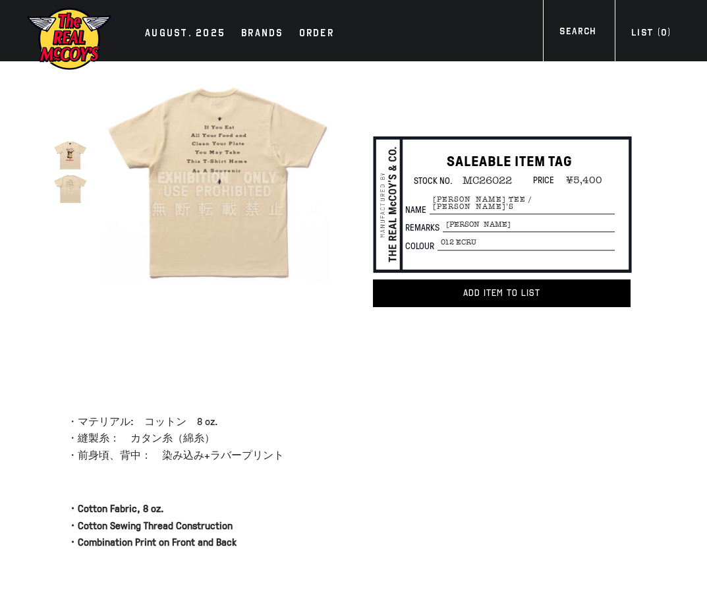
click at [77, 161] on img at bounding box center [70, 155] width 34 height 34
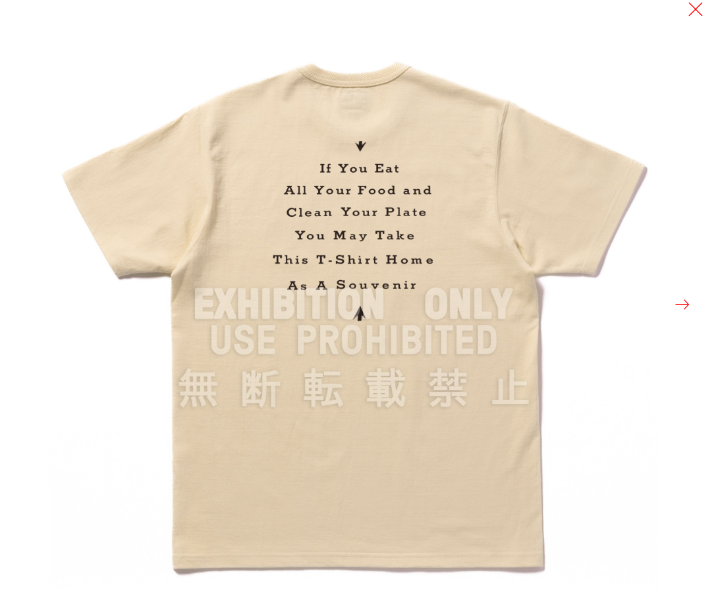
click at [44, 254] on div at bounding box center [359, 304] width 718 height 609
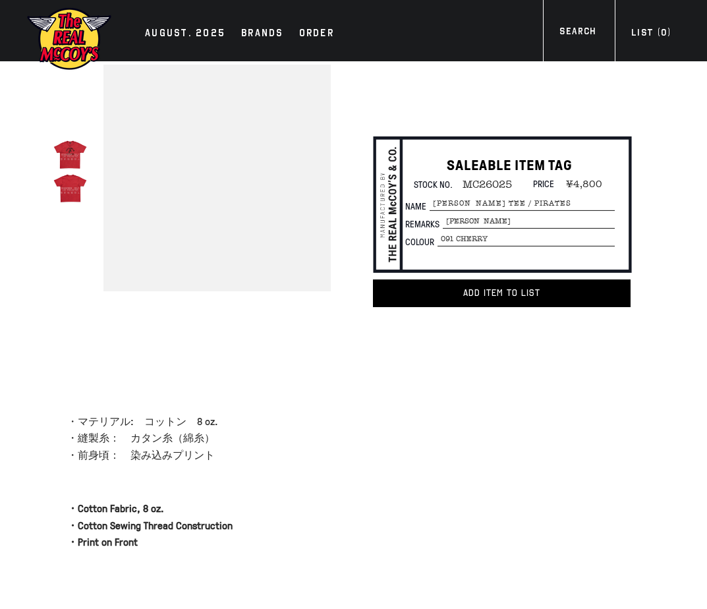
click at [66, 202] on img at bounding box center [70, 188] width 34 height 34
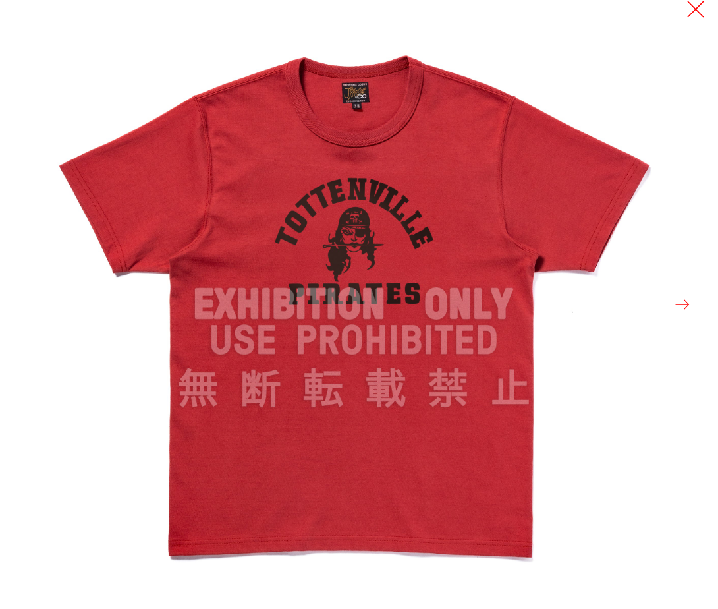
click at [689, 11] on button at bounding box center [696, 9] width 18 height 18
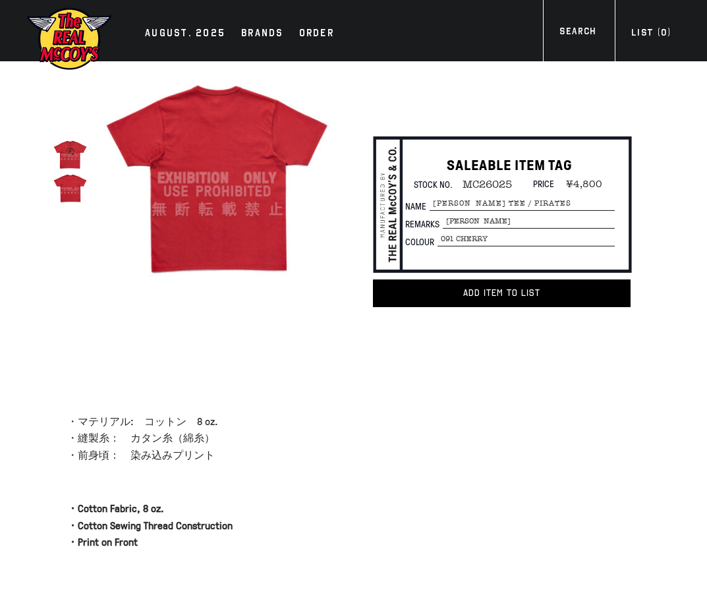
click at [461, 384] on div at bounding box center [353, 387] width 707 height 53
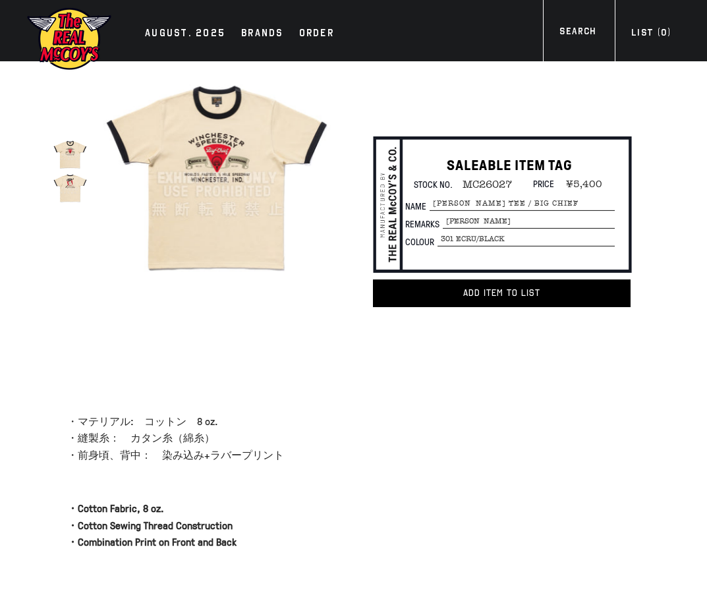
click at [169, 134] on img at bounding box center [216, 178] width 227 height 227
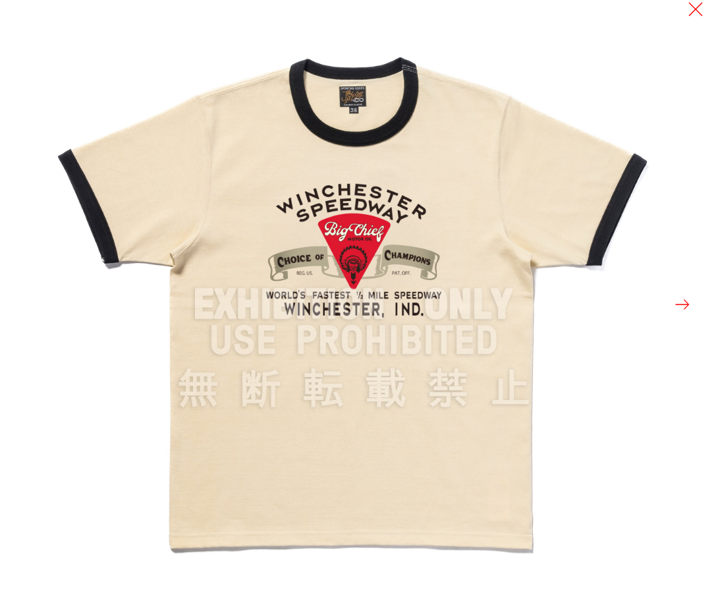
click at [685, 297] on button at bounding box center [683, 304] width 18 height 18
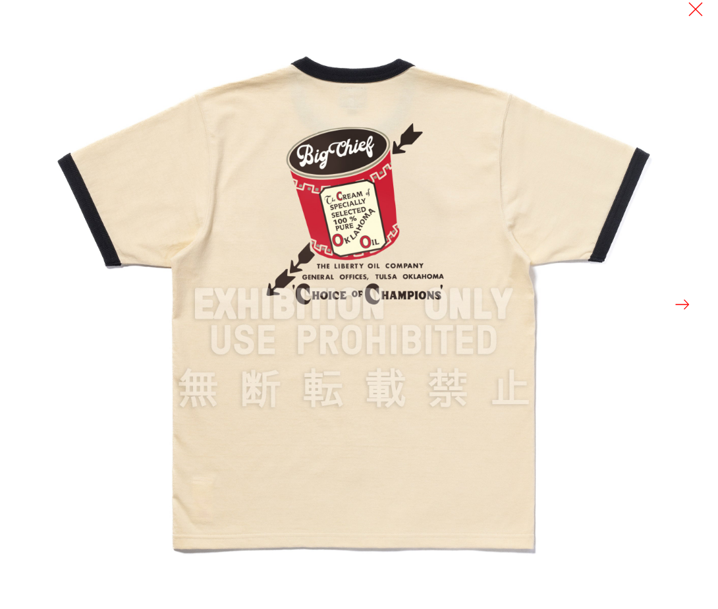
click at [682, 206] on div at bounding box center [408, 304] width 718 height 609
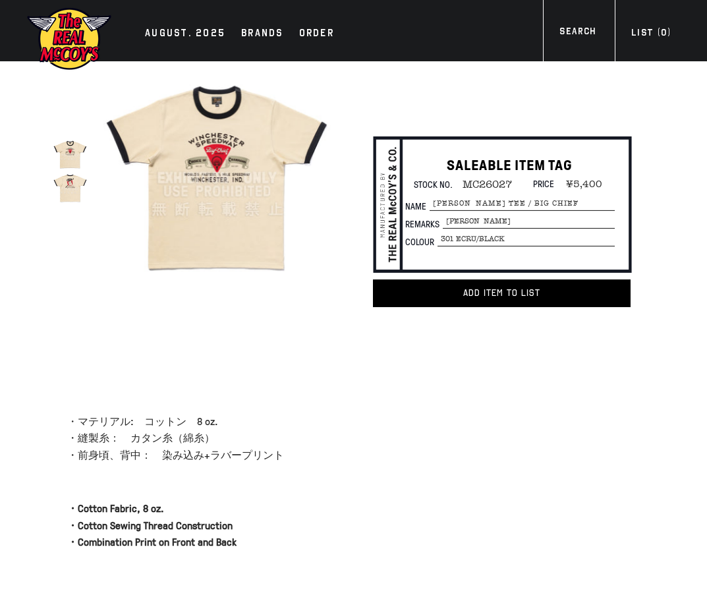
click at [226, 408] on div at bounding box center [353, 387] width 707 height 53
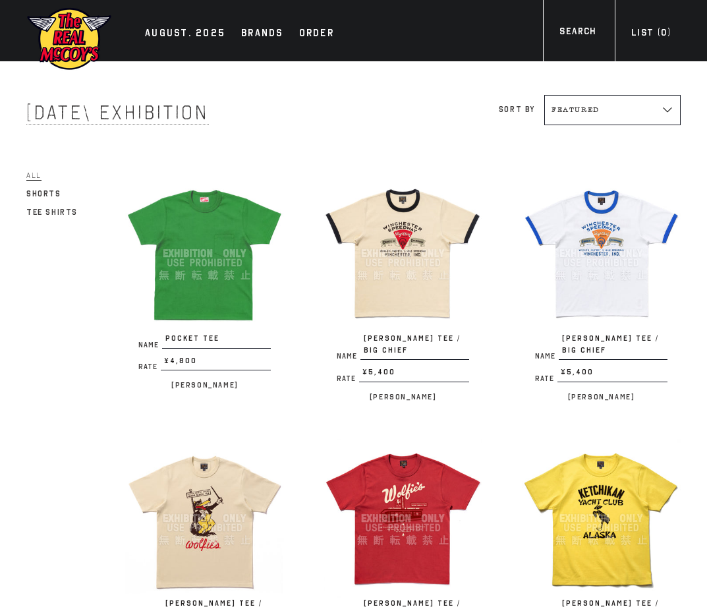
click at [99, 361] on div "Name POCKET TEE Rate ¥4,800 / [PERSON_NAME]" at bounding box center [185, 290] width 198 height 232
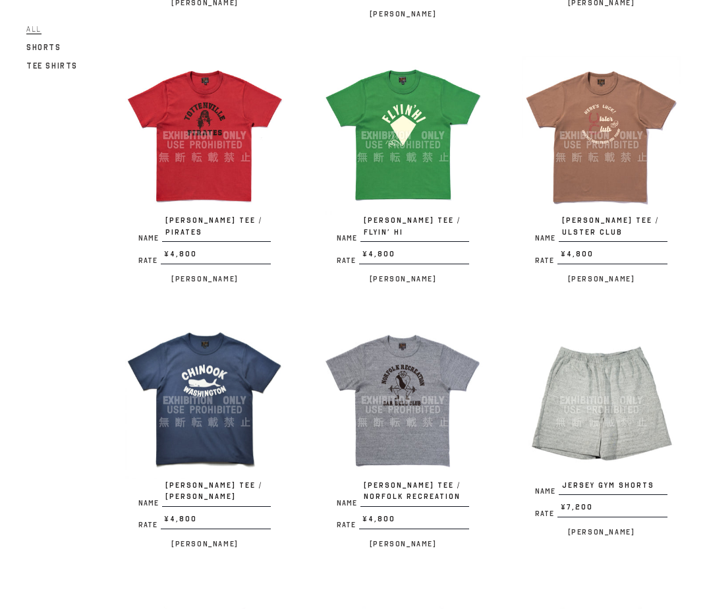
scroll to position [769, 0]
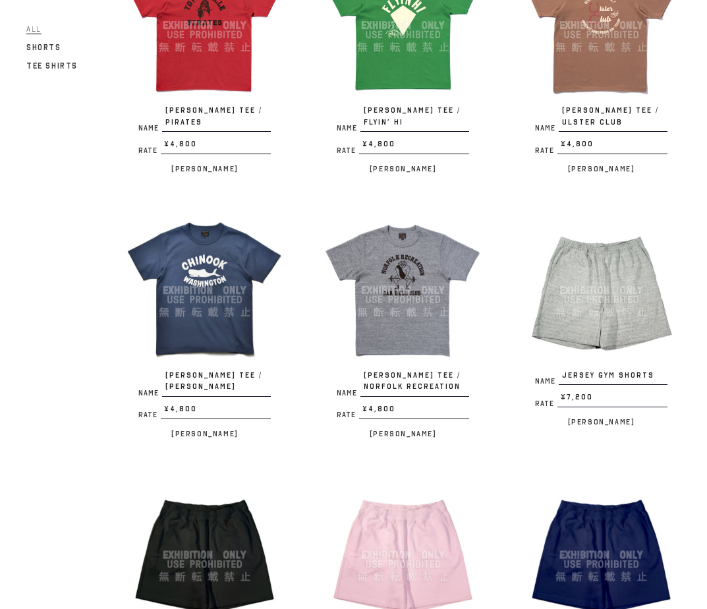
click at [244, 270] on img at bounding box center [204, 290] width 159 height 159
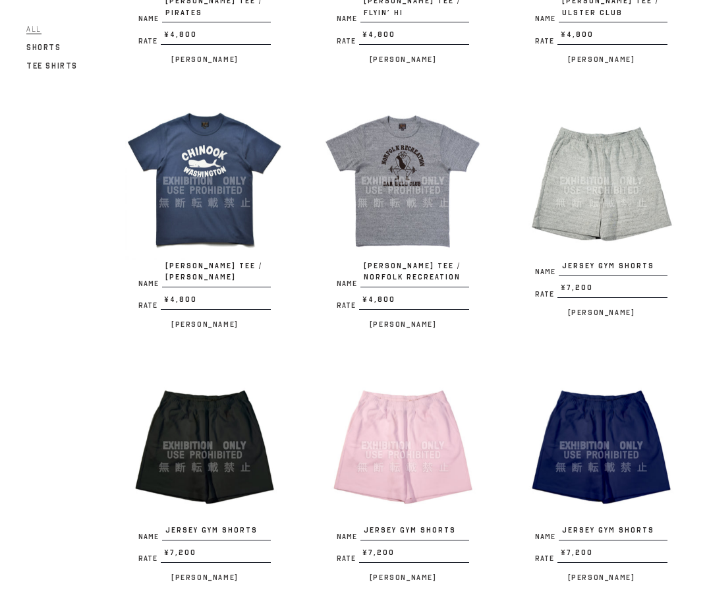
scroll to position [659, 0]
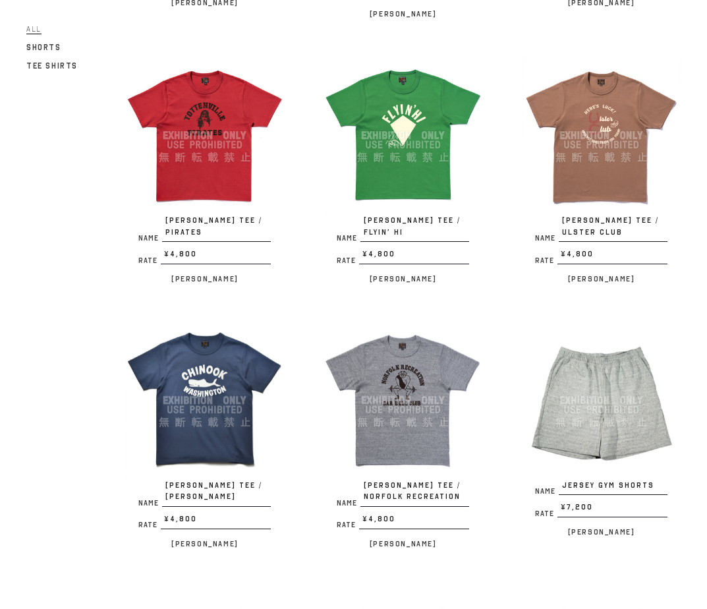
click at [596, 184] on img at bounding box center [601, 135] width 159 height 159
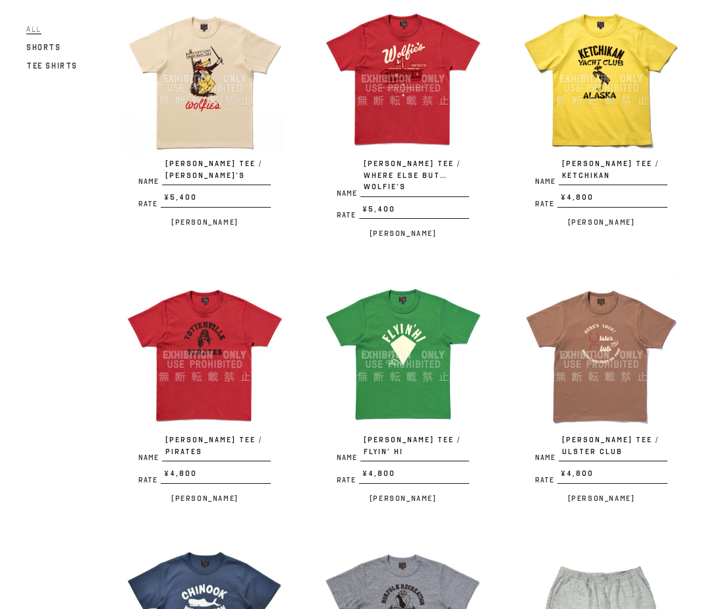
scroll to position [330, 0]
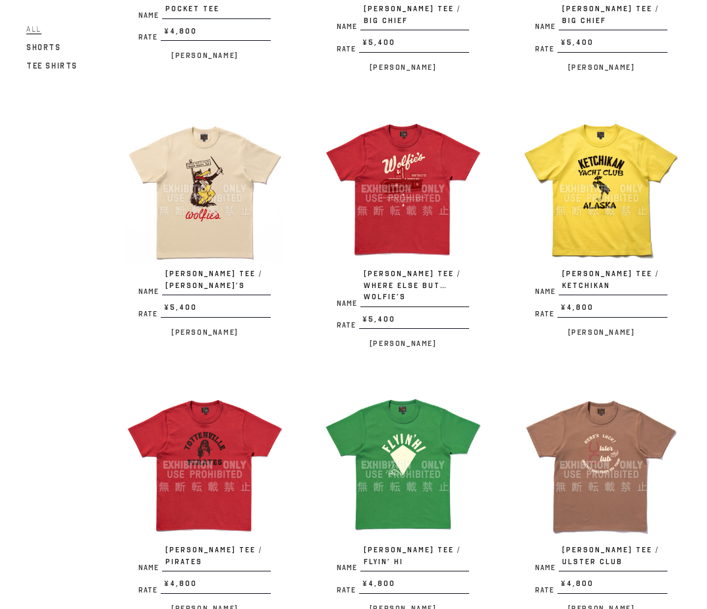
click at [432, 166] on img at bounding box center [403, 188] width 159 height 159
click at [216, 420] on img at bounding box center [204, 465] width 159 height 159
click at [448, 219] on img at bounding box center [403, 188] width 159 height 159
click at [637, 425] on img at bounding box center [601, 465] width 159 height 159
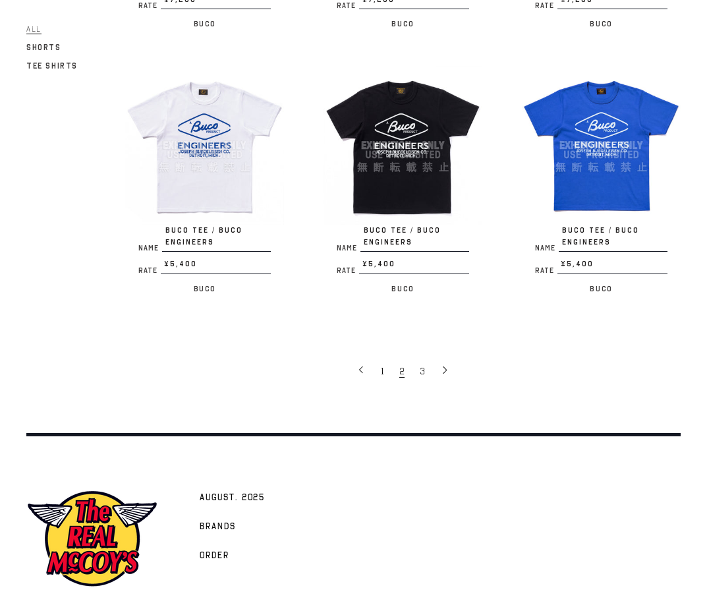
scroll to position [1977, 0]
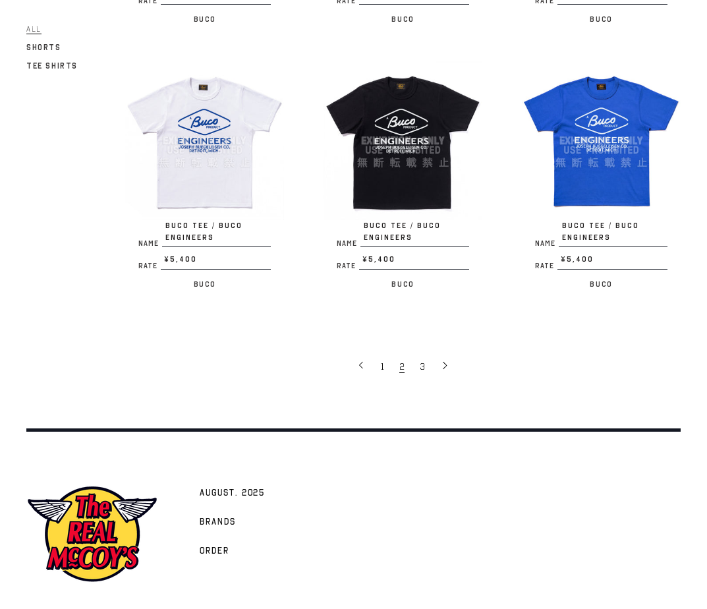
click at [421, 361] on span "3" at bounding box center [422, 367] width 5 height 13
click at [384, 361] on span "1" at bounding box center [382, 367] width 3 height 13
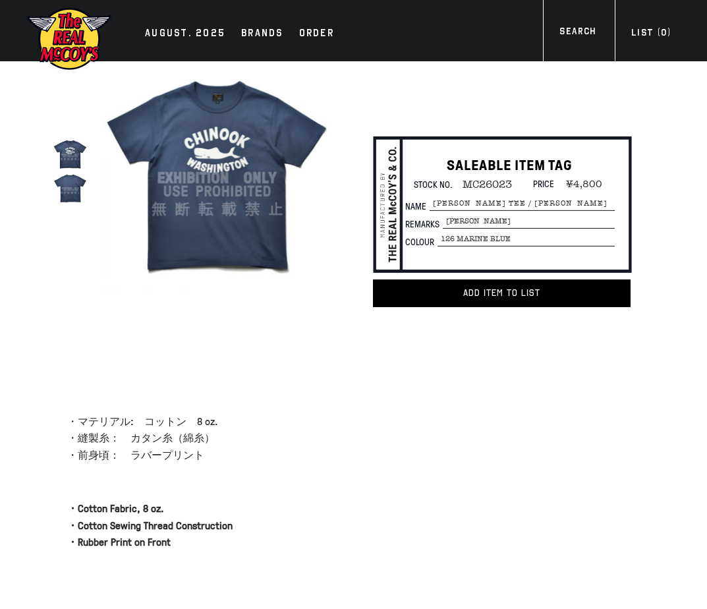
click at [159, 175] on img at bounding box center [216, 178] width 227 height 227
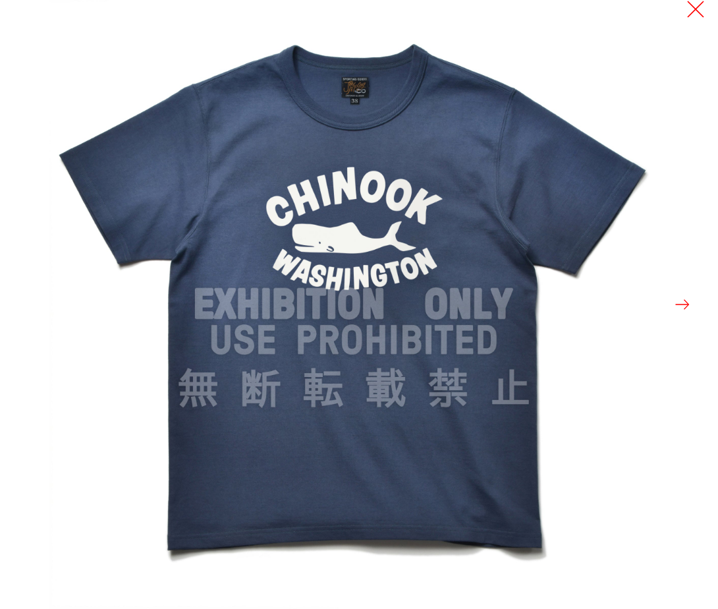
click at [698, 3] on button at bounding box center [696, 9] width 18 height 18
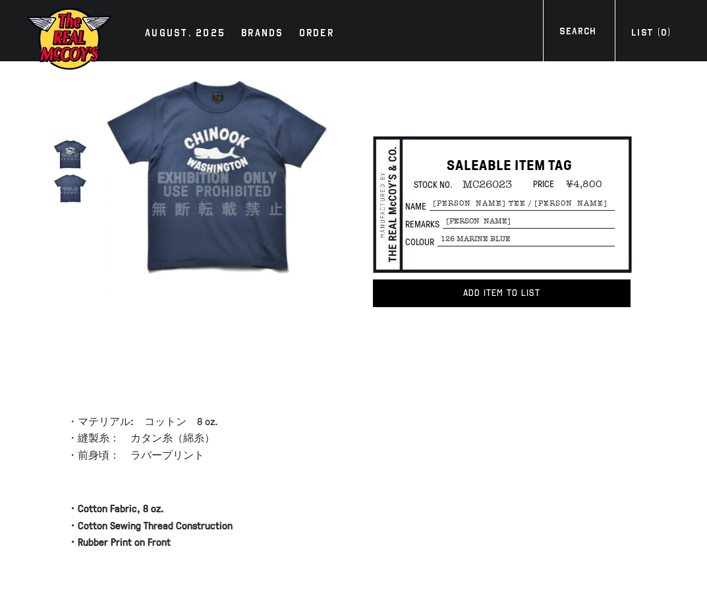
click at [159, 370] on div at bounding box center [353, 387] width 707 height 53
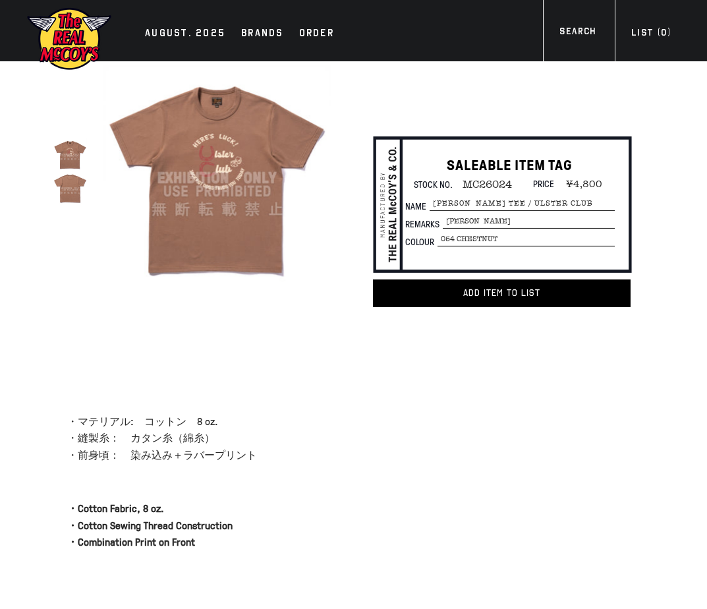
click at [173, 177] on img at bounding box center [216, 178] width 227 height 227
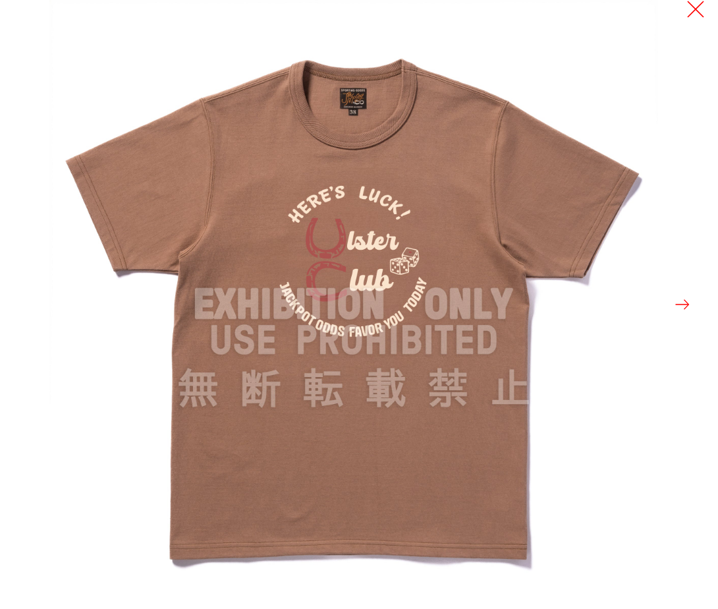
click at [698, 7] on button at bounding box center [696, 9] width 18 height 18
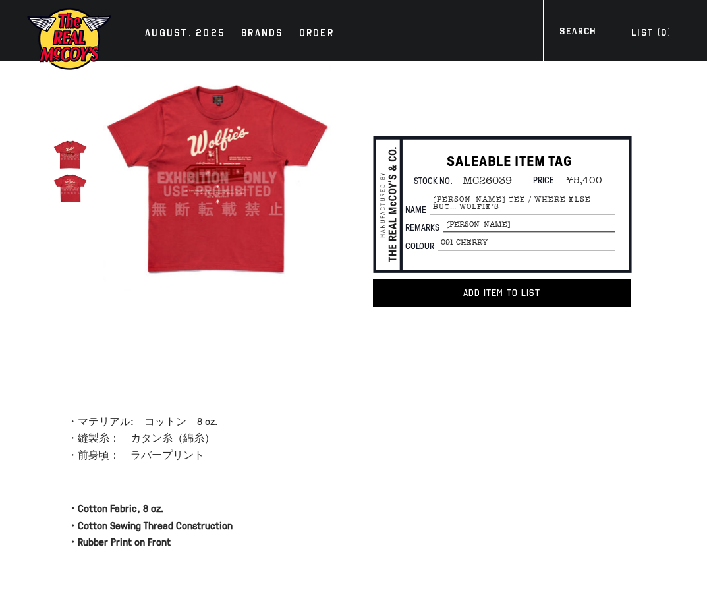
click at [78, 187] on img at bounding box center [70, 188] width 34 height 34
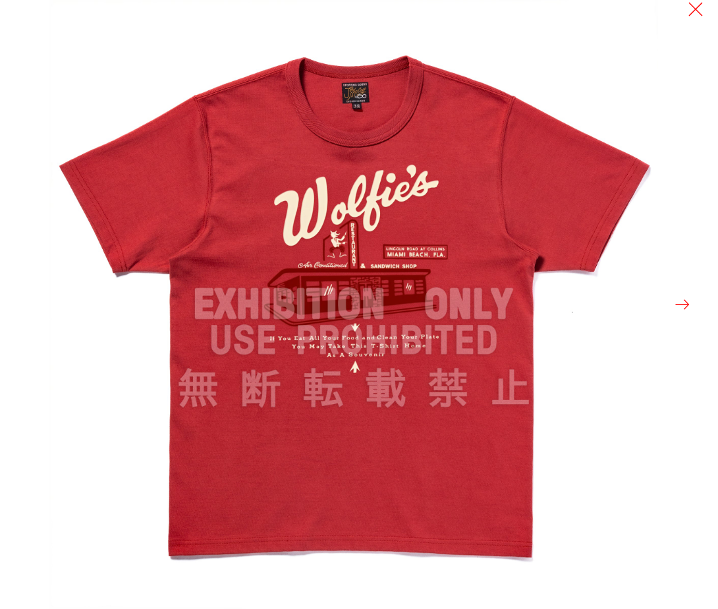
click at [675, 302] on button at bounding box center [683, 304] width 18 height 18
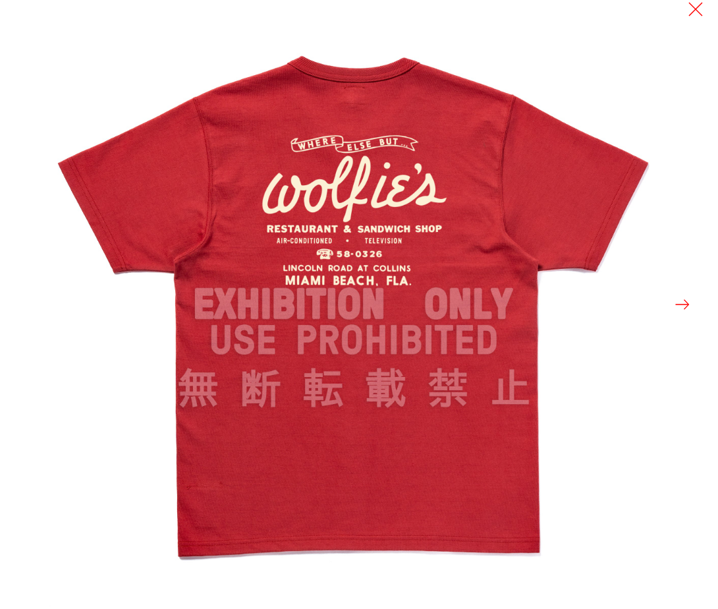
click at [652, 162] on img at bounding box center [353, 304] width 609 height 609
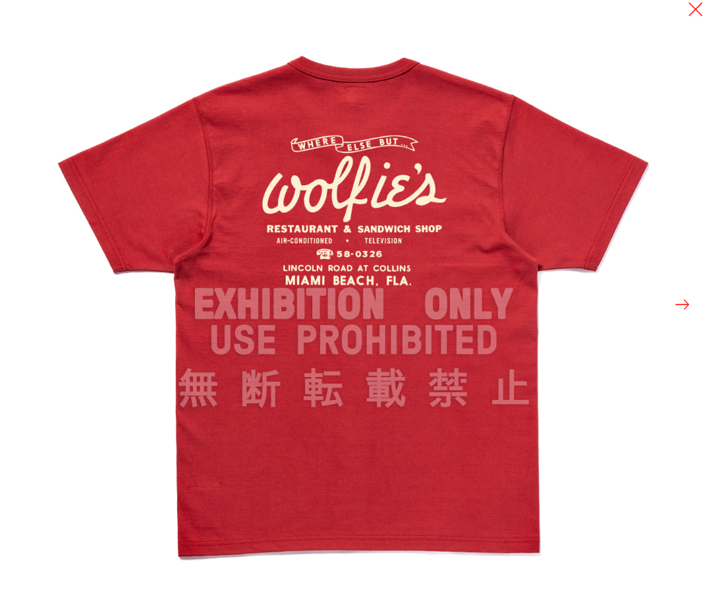
click at [81, 237] on img at bounding box center [353, 304] width 609 height 609
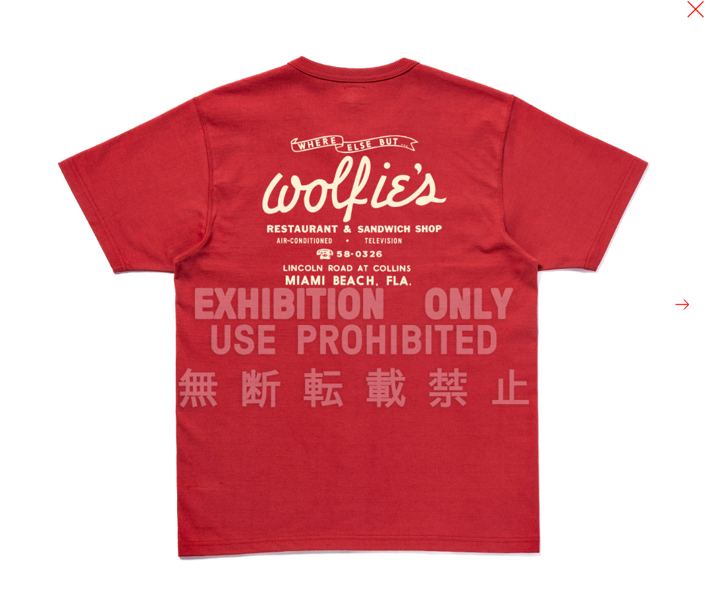
click at [692, 10] on button at bounding box center [696, 9] width 18 height 18
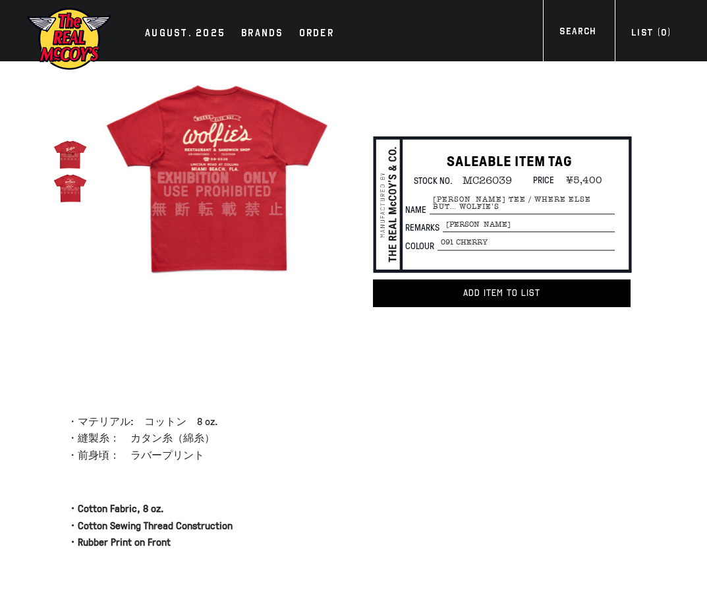
click at [250, 382] on div at bounding box center [353, 387] width 707 height 53
click at [210, 390] on div at bounding box center [353, 387] width 707 height 53
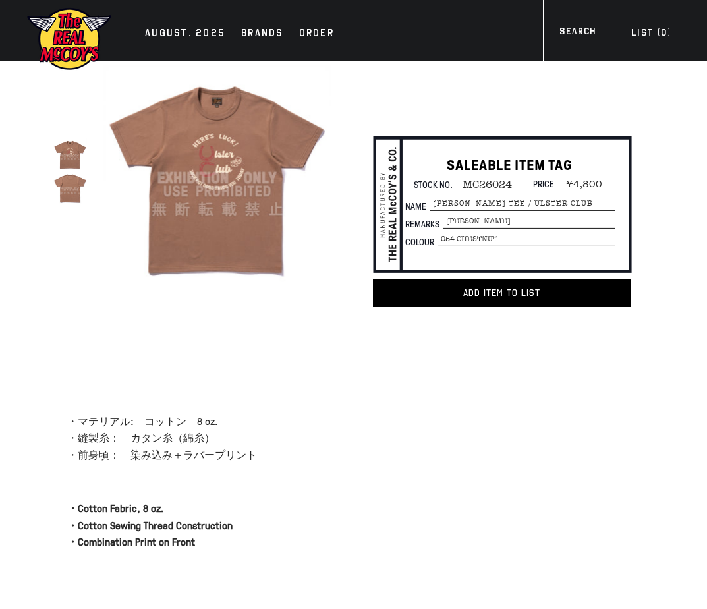
click at [234, 186] on img at bounding box center [216, 178] width 227 height 227
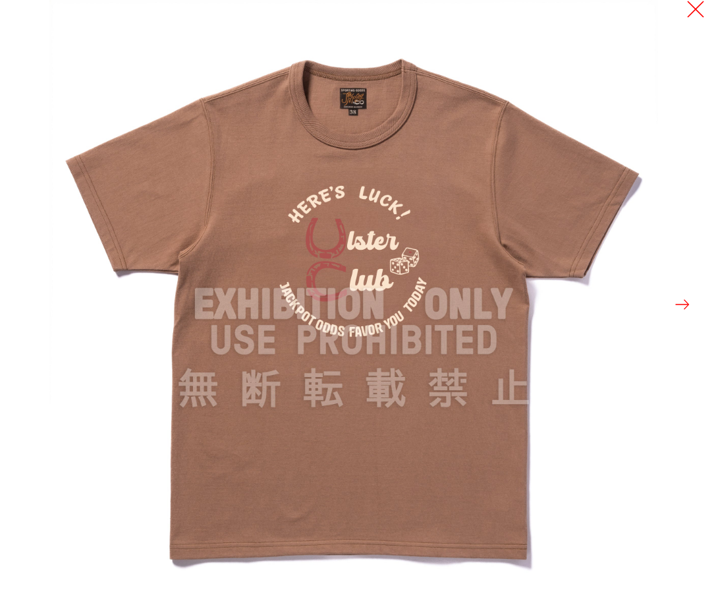
click at [690, 8] on button at bounding box center [696, 9] width 18 height 18
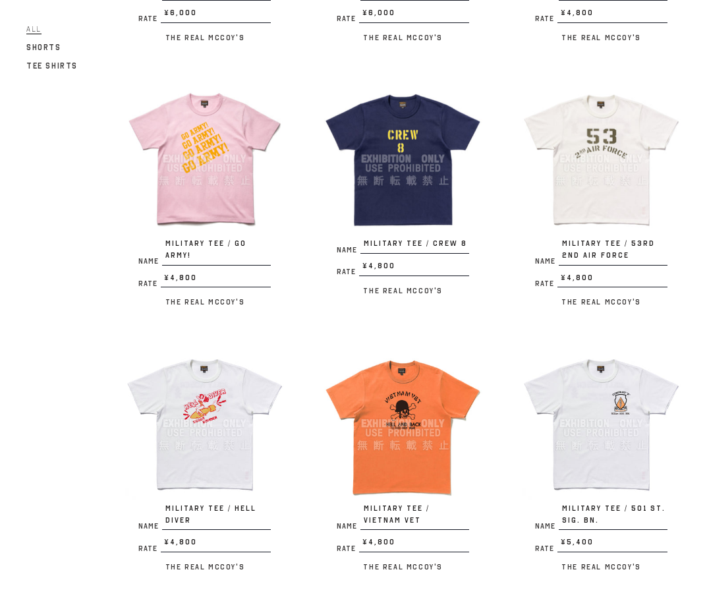
scroll to position [769, 0]
